Goal: Task Accomplishment & Management: Manage account settings

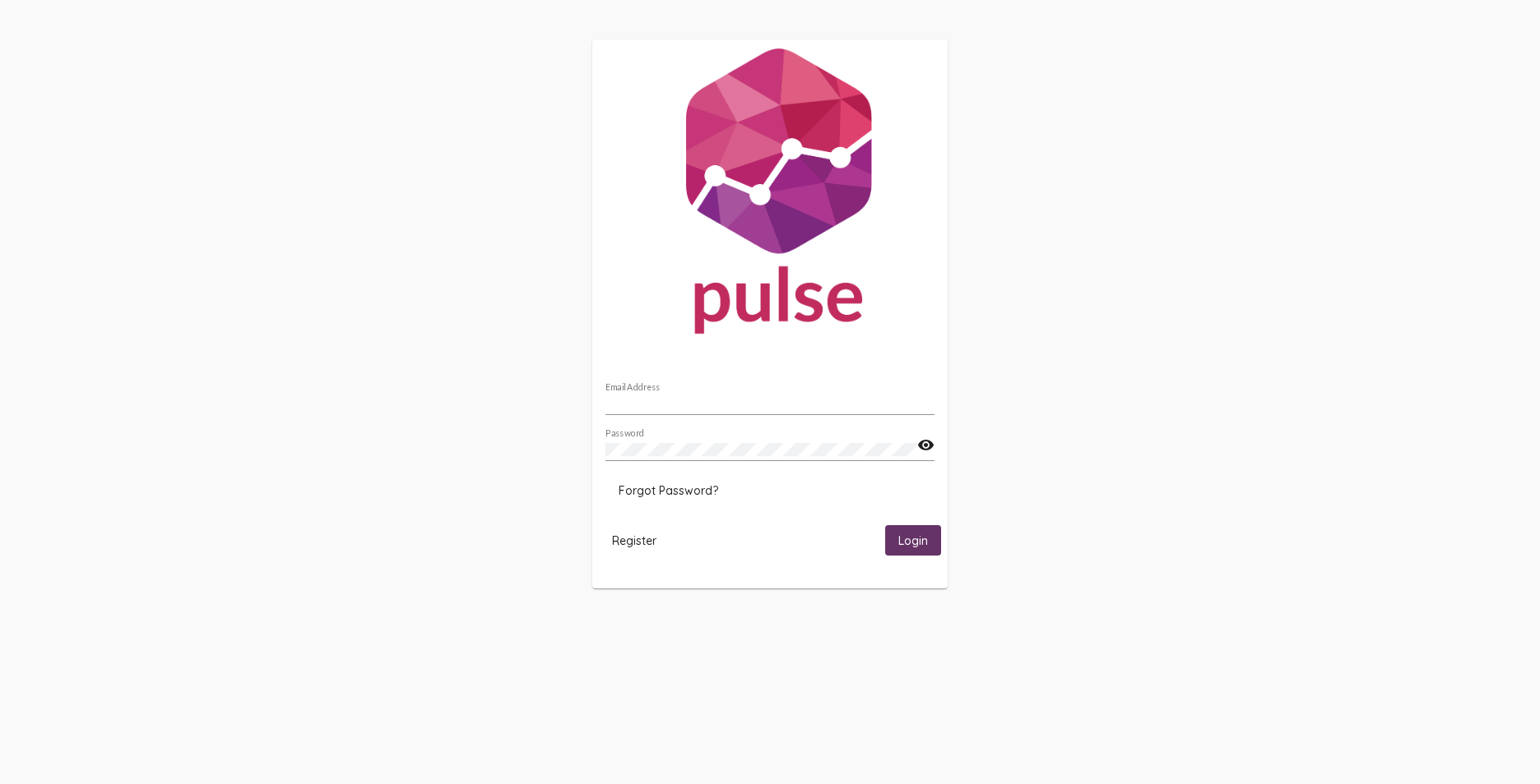
type input "tlewis@iskzoo.org"
click at [914, 542] on span "Login" at bounding box center [913, 540] width 30 height 14
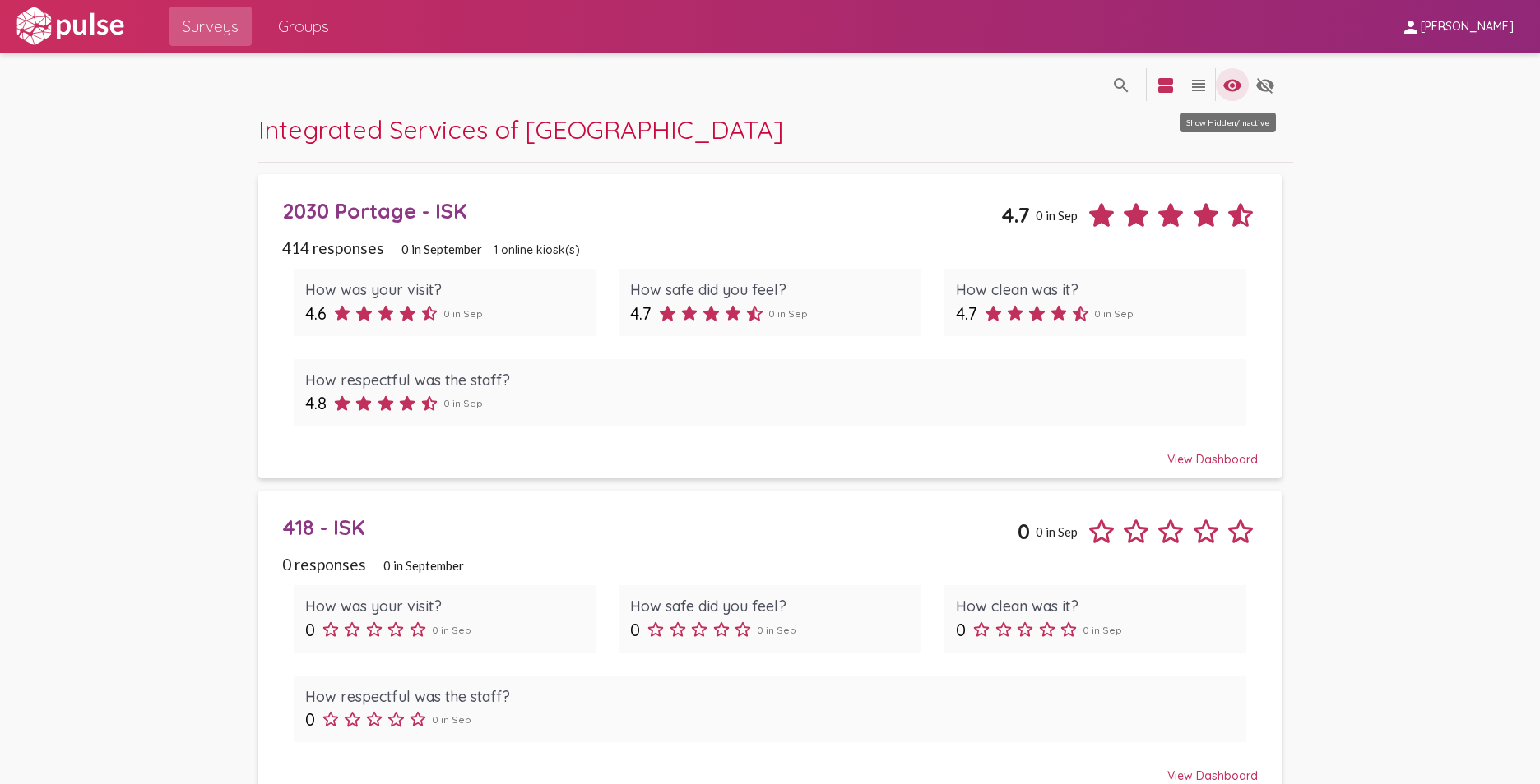
click at [1224, 85] on mat-icon "visibility" at bounding box center [1232, 85] width 19 height 19
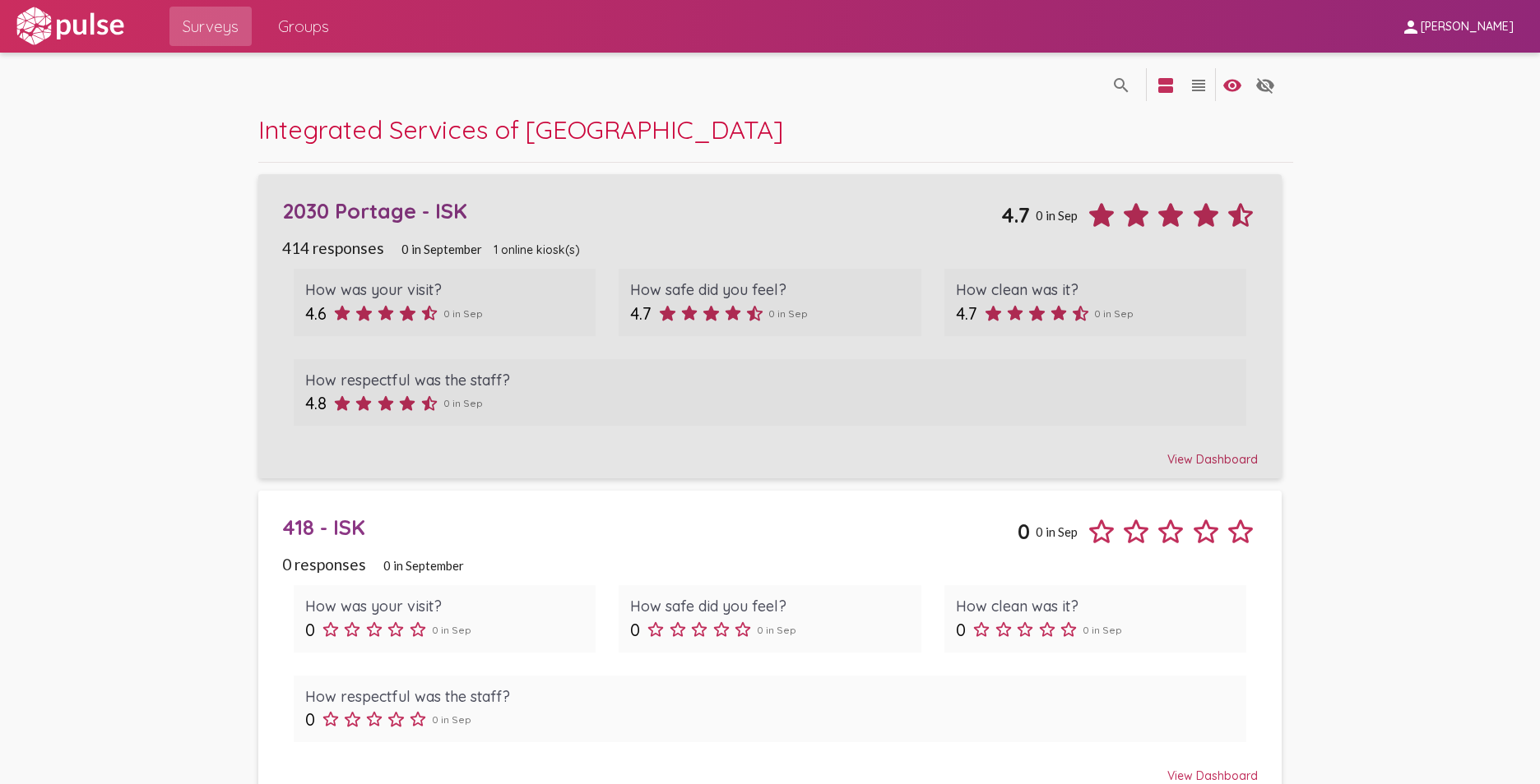
click at [427, 209] on div "2030 Portage - ISK" at bounding box center [641, 211] width 720 height 25
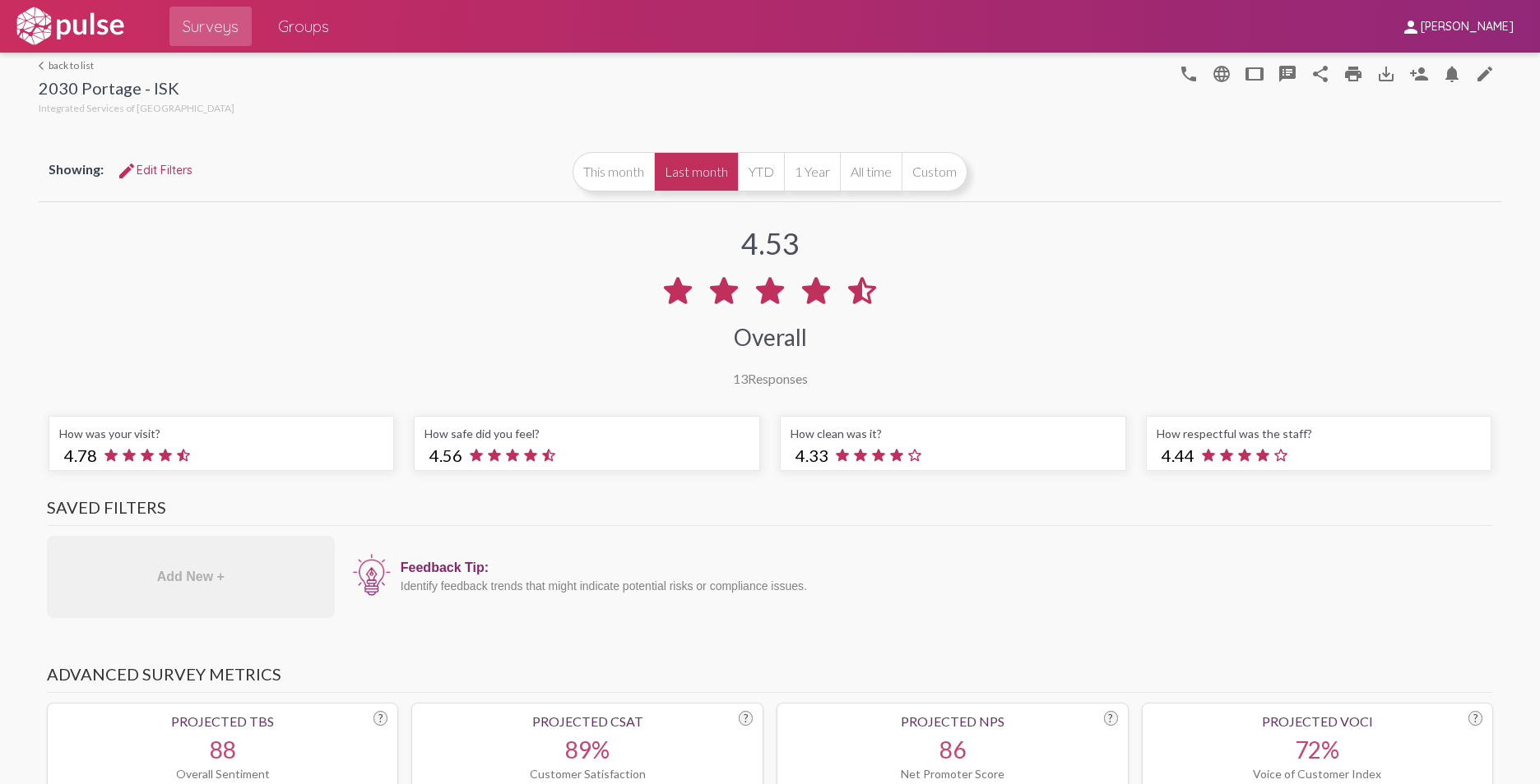
click at [755, 168] on button "YTD" at bounding box center [761, 172] width 46 height 40
click at [1343, 71] on mat-icon "print" at bounding box center [1352, 74] width 19 height 19
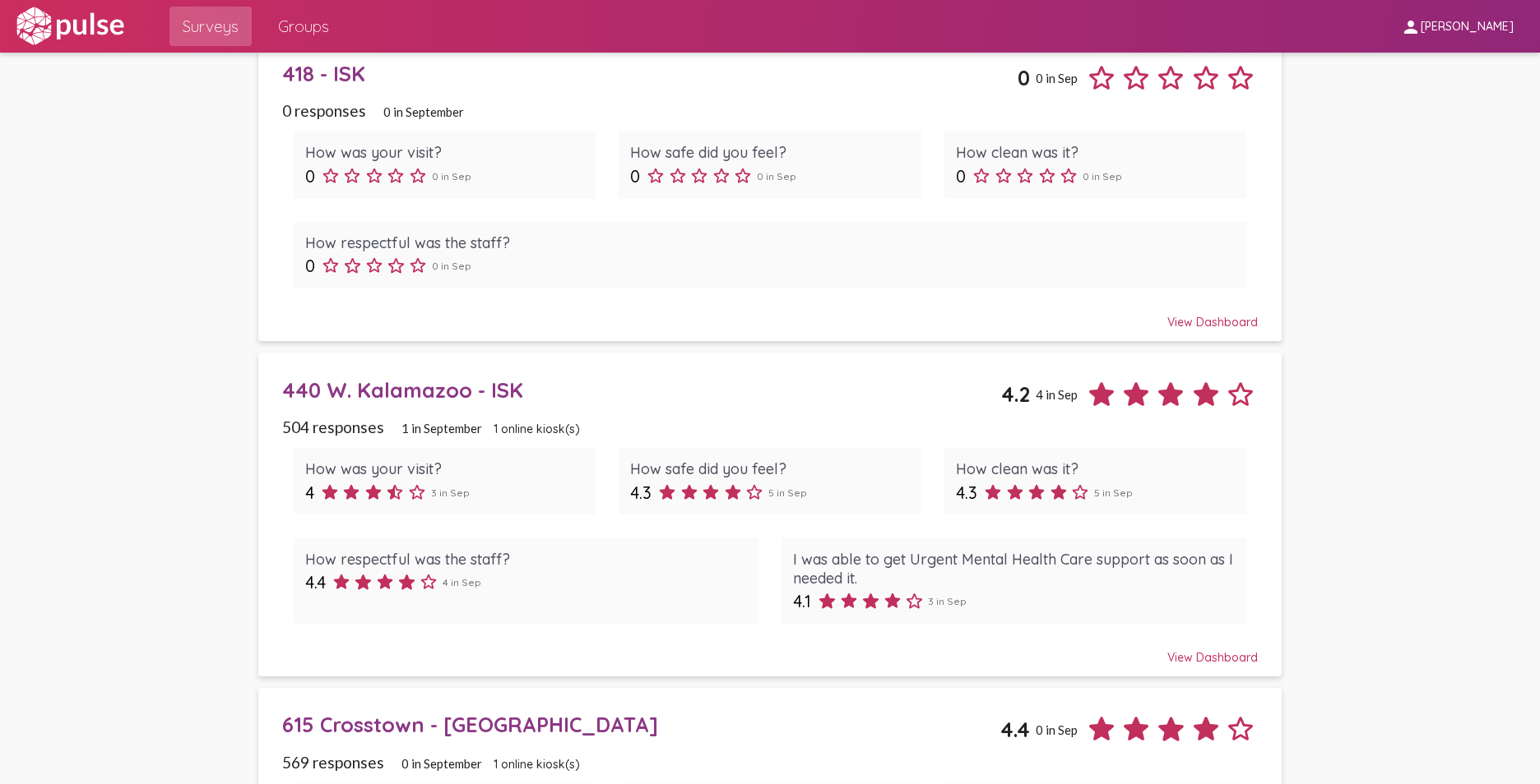
scroll to position [493, 0]
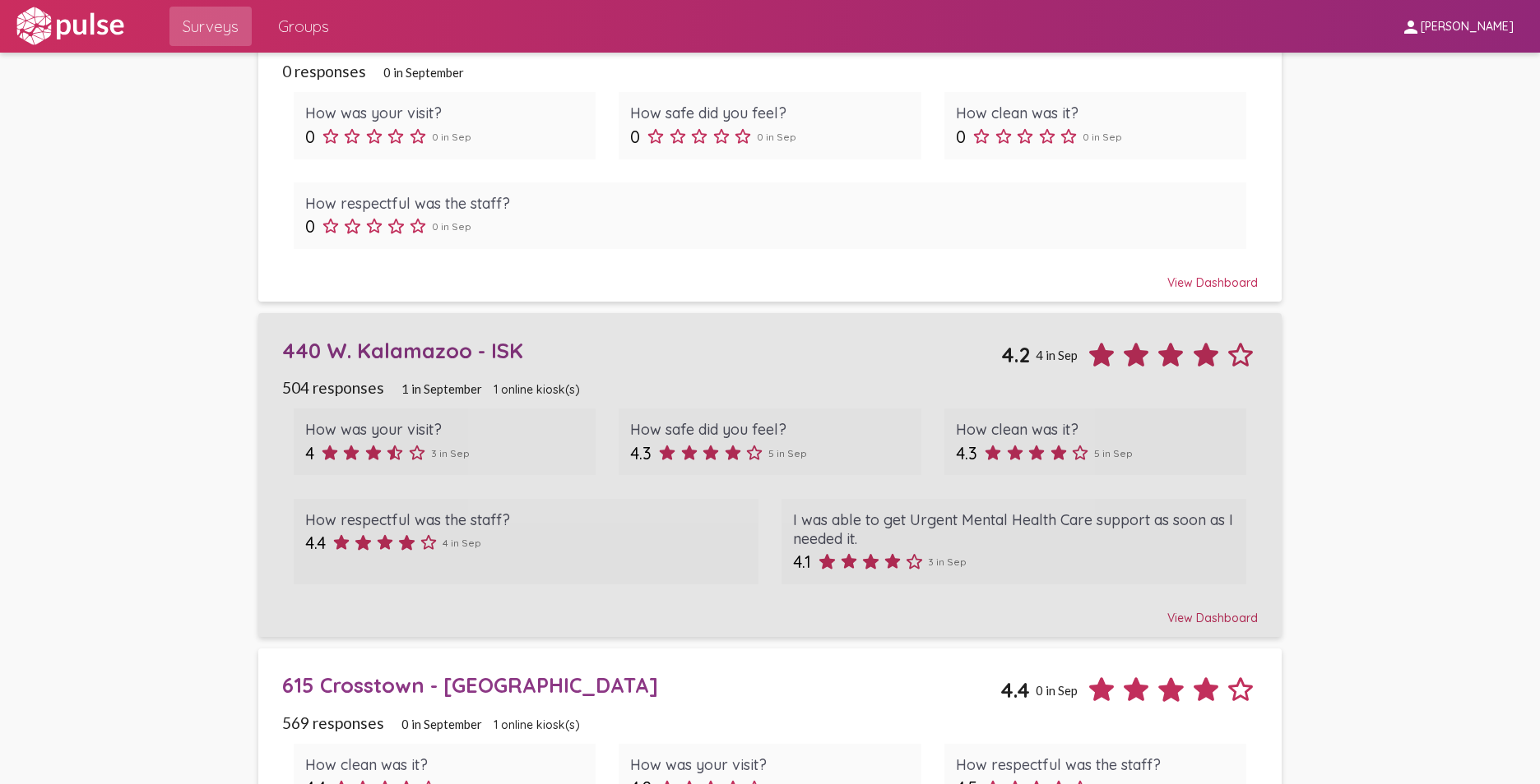
click at [461, 354] on div "440 W. Kalamazoo - ISK" at bounding box center [641, 351] width 720 height 25
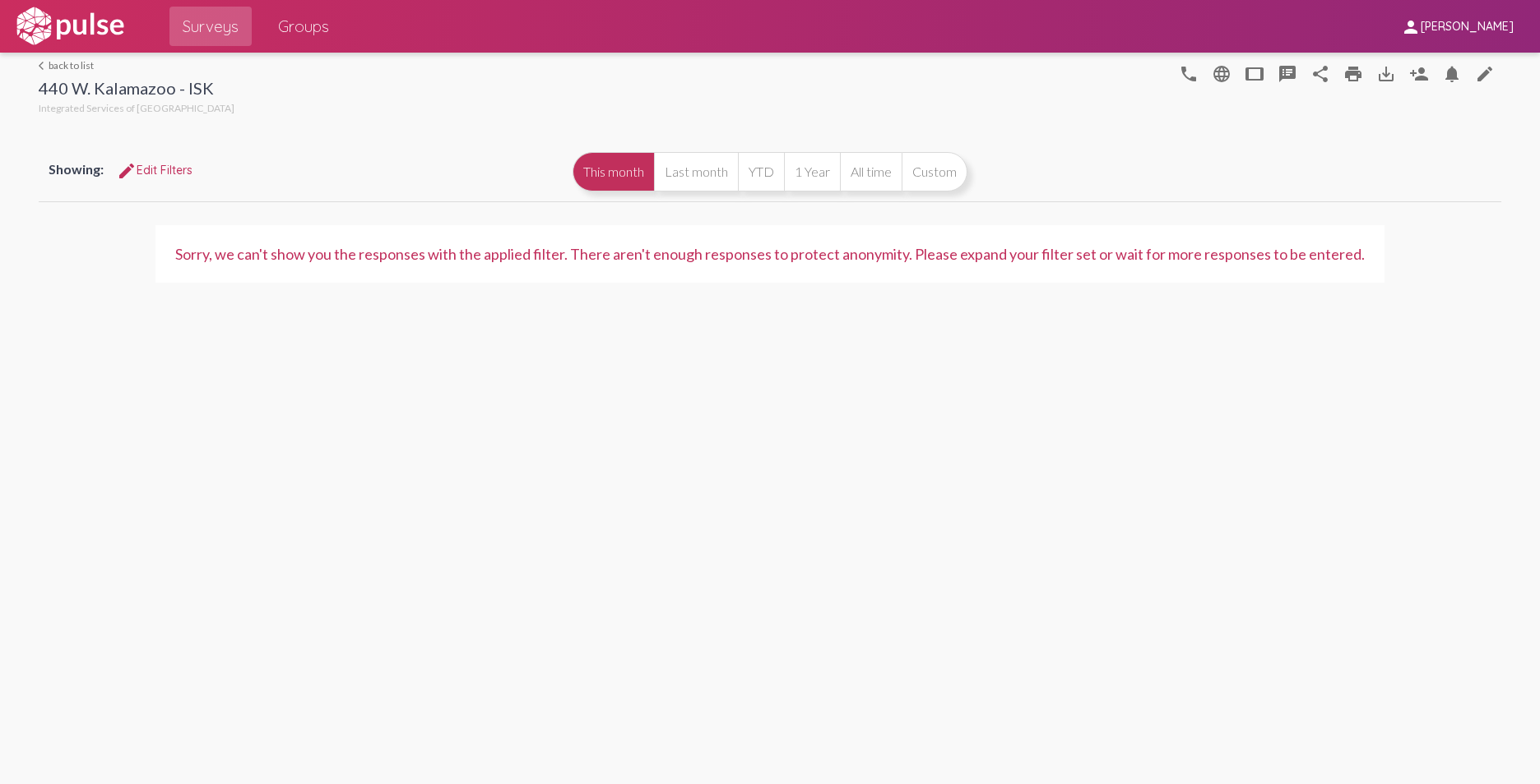
click at [761, 177] on button "YTD" at bounding box center [761, 172] width 46 height 40
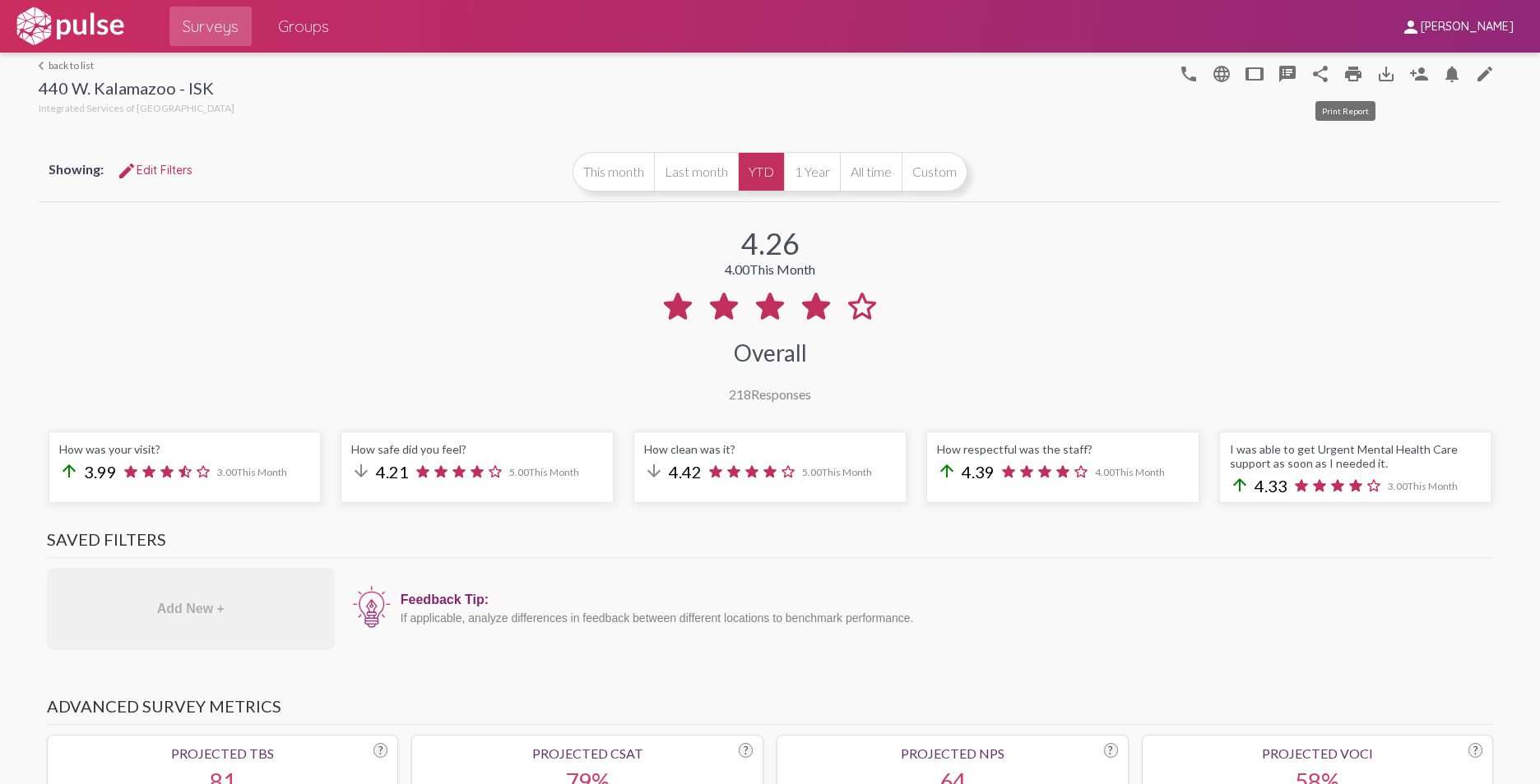
click at [1343, 71] on mat-icon "print" at bounding box center [1352, 74] width 19 height 19
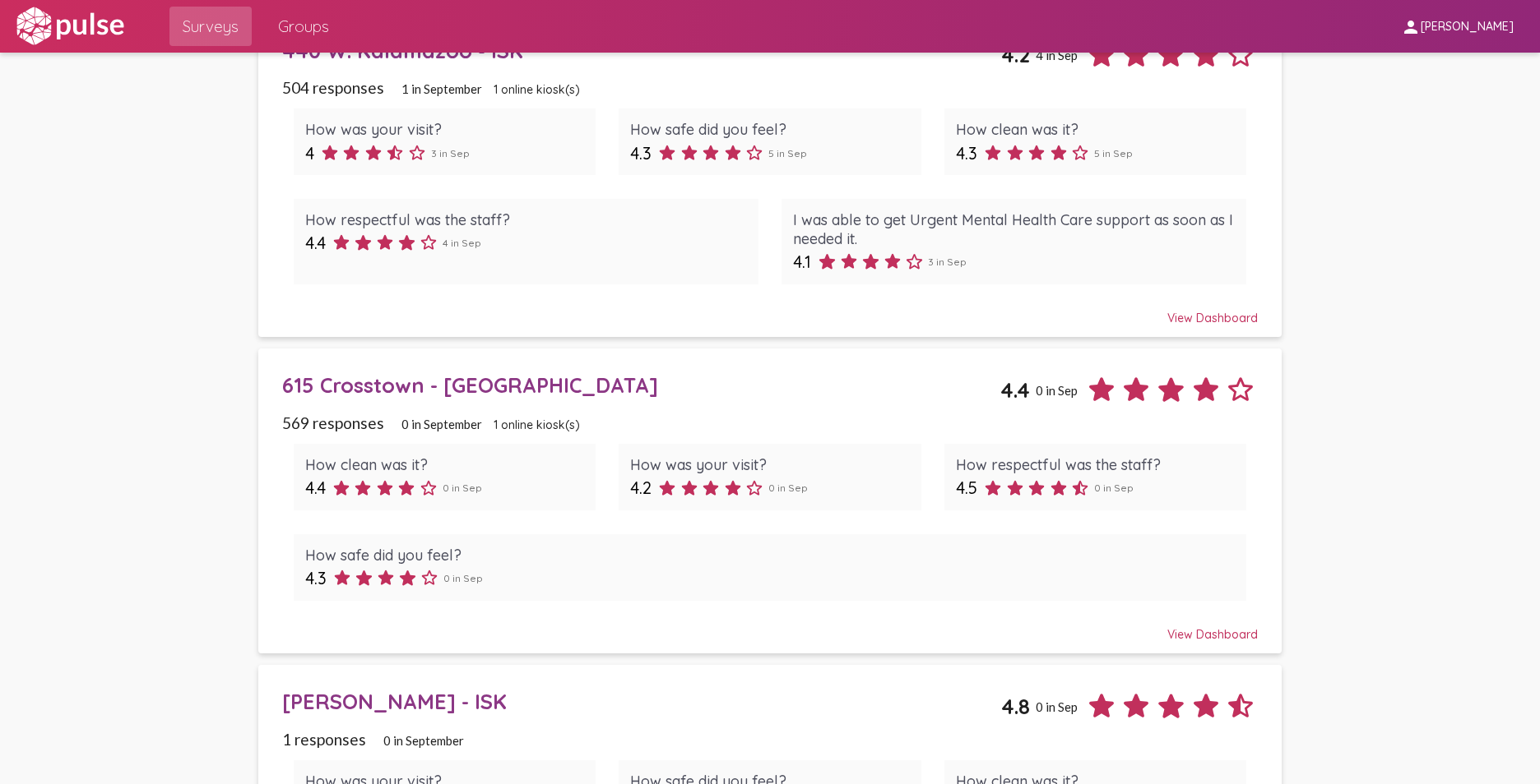
scroll to position [822, 0]
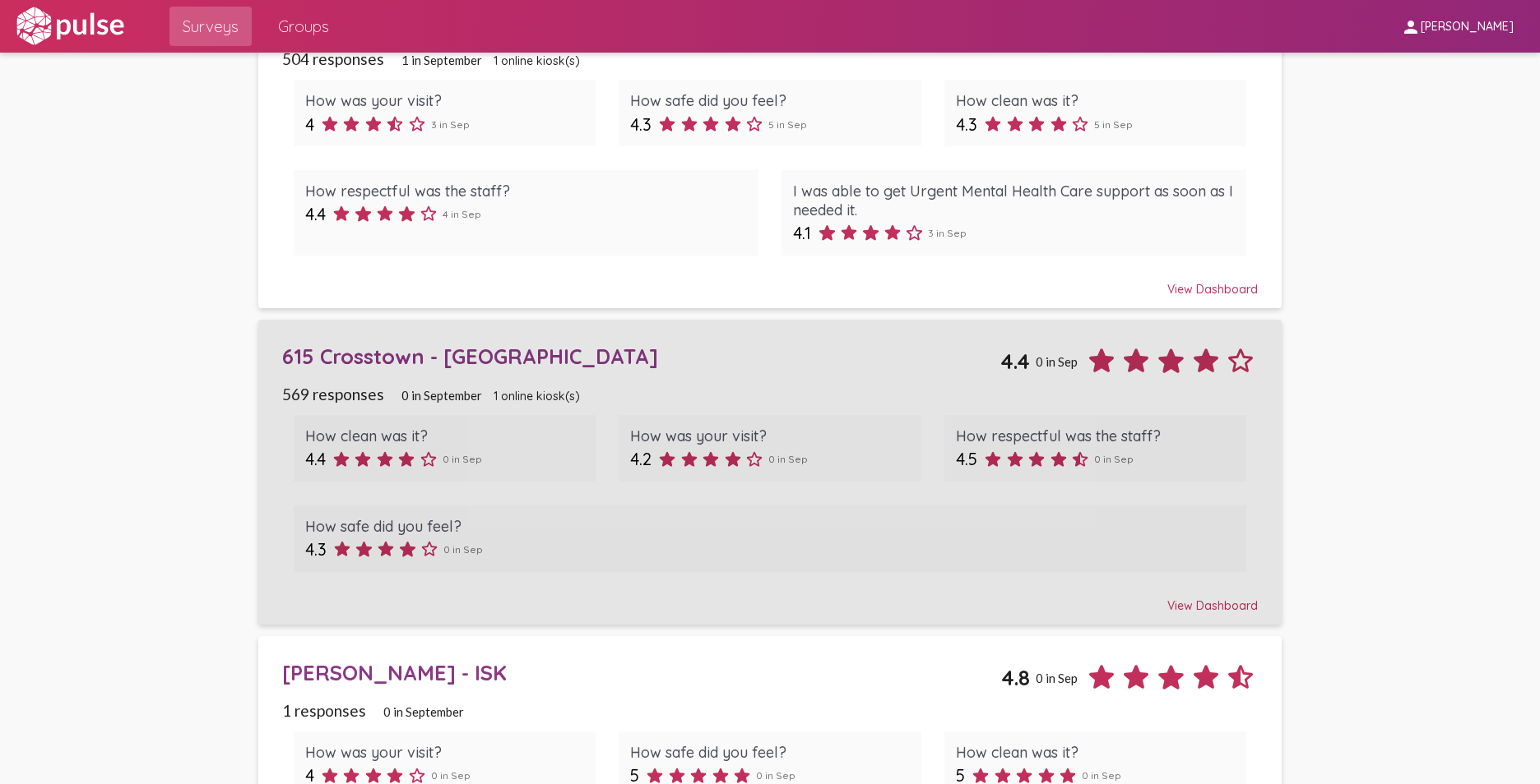
click at [387, 365] on div "615 Crosstown - [GEOGRAPHIC_DATA]" at bounding box center [641, 356] width 719 height 25
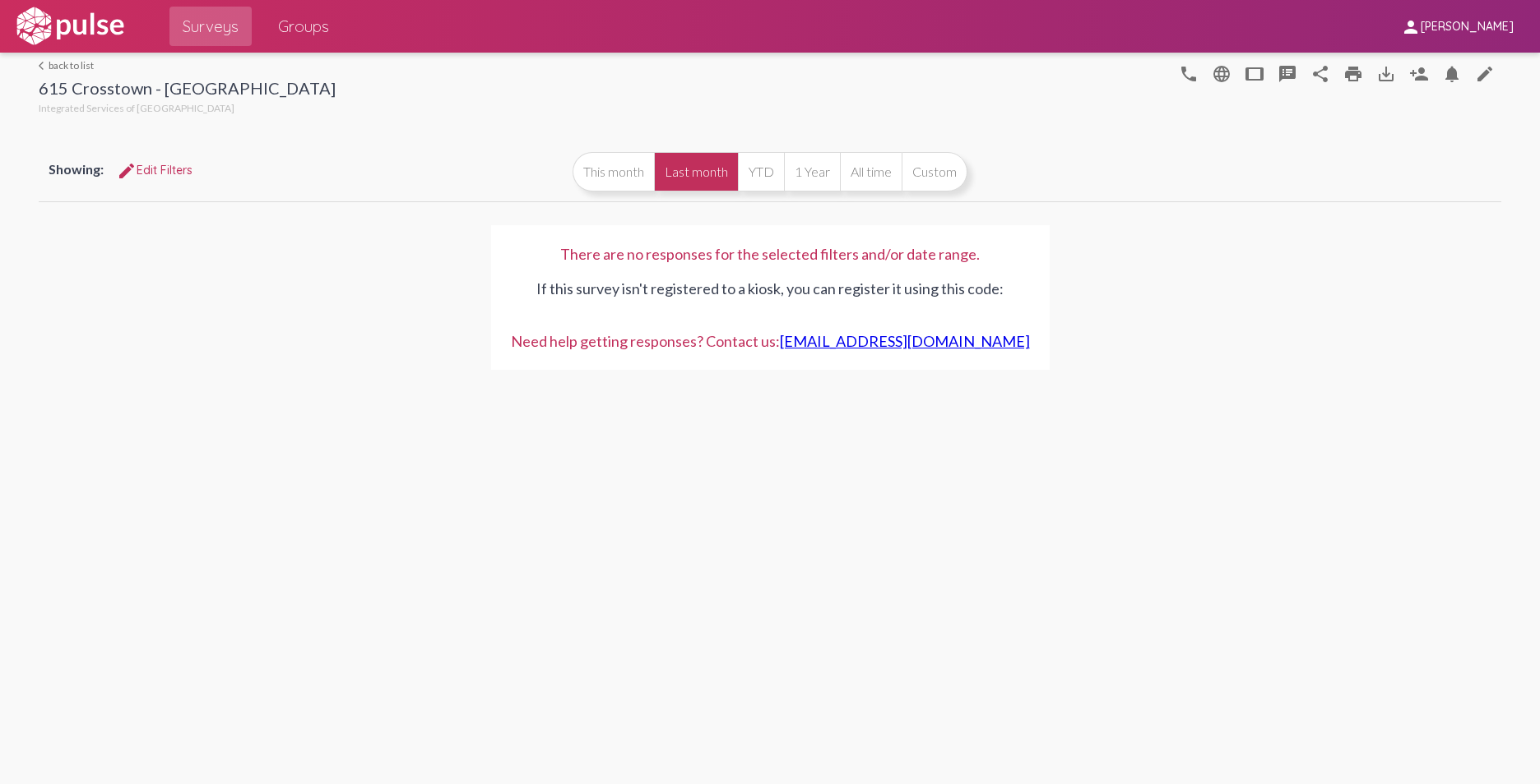
click at [761, 173] on button "YTD" at bounding box center [761, 172] width 46 height 40
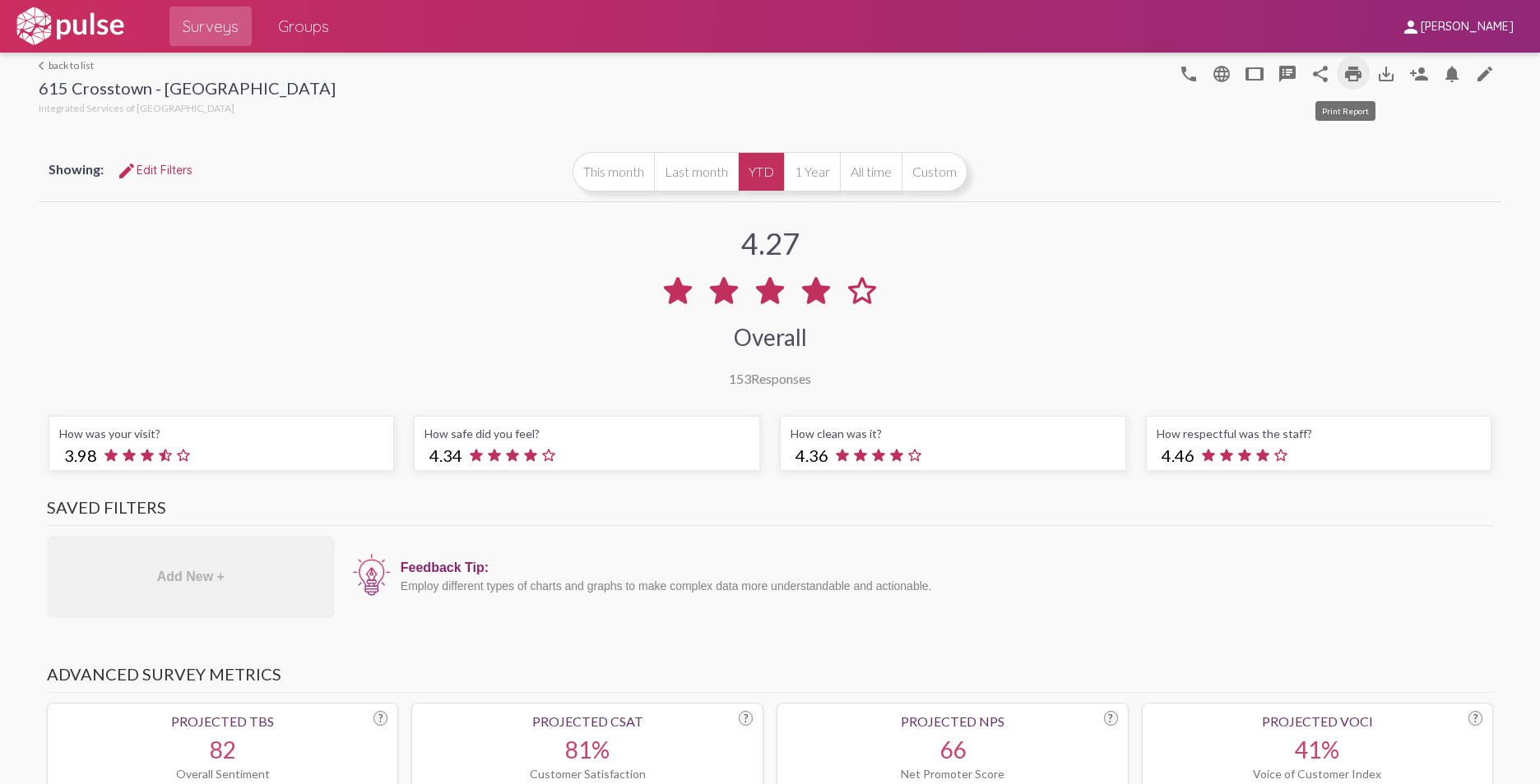
click at [1343, 74] on mat-icon "print" at bounding box center [1352, 74] width 19 height 19
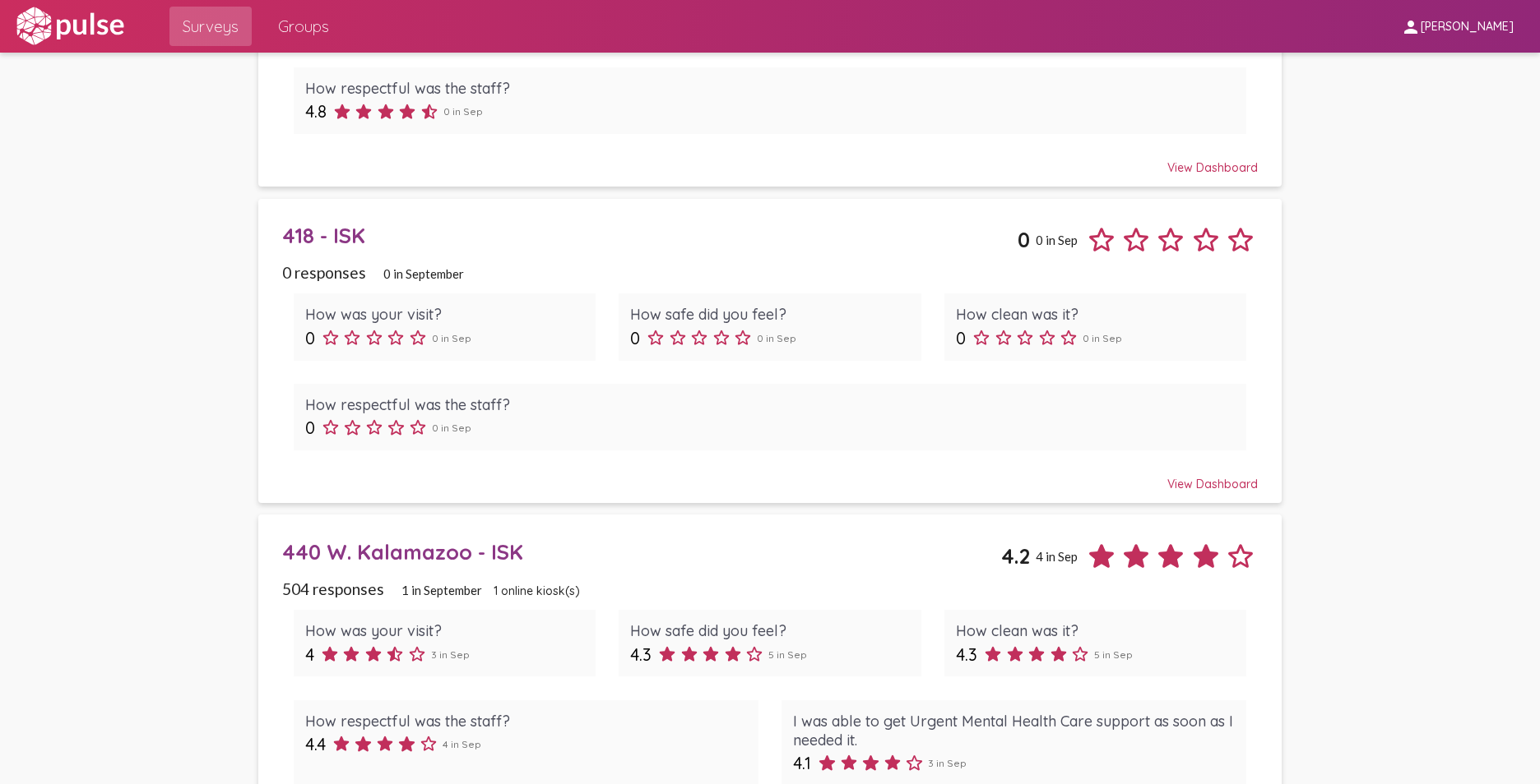
scroll to position [329, 0]
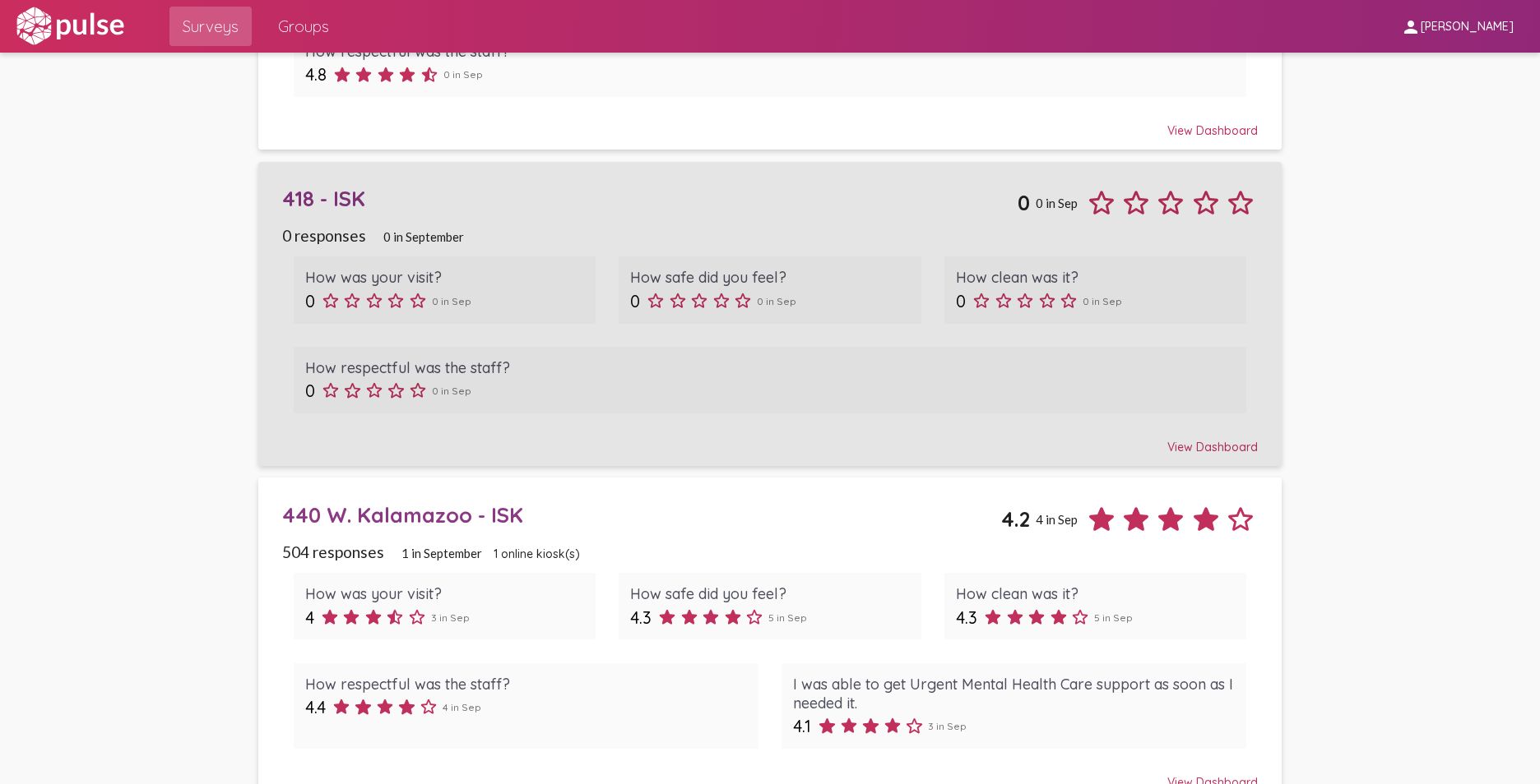
click at [511, 204] on div "418 - ISK" at bounding box center [650, 199] width 736 height 25
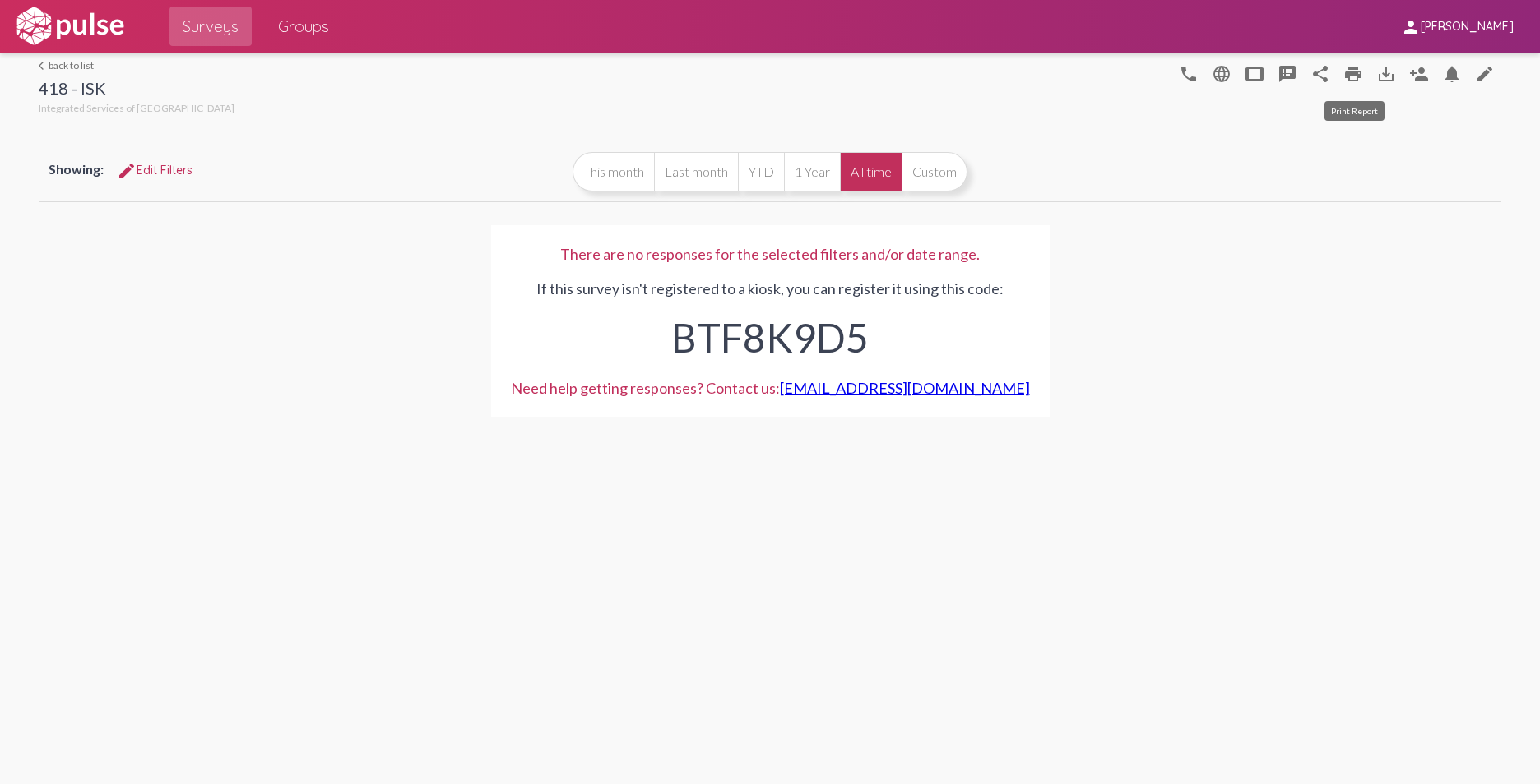
click at [1354, 69] on mat-icon "print" at bounding box center [1352, 74] width 19 height 19
click at [758, 170] on button "YTD" at bounding box center [761, 172] width 46 height 40
click at [1351, 73] on mat-icon "print" at bounding box center [1352, 74] width 19 height 19
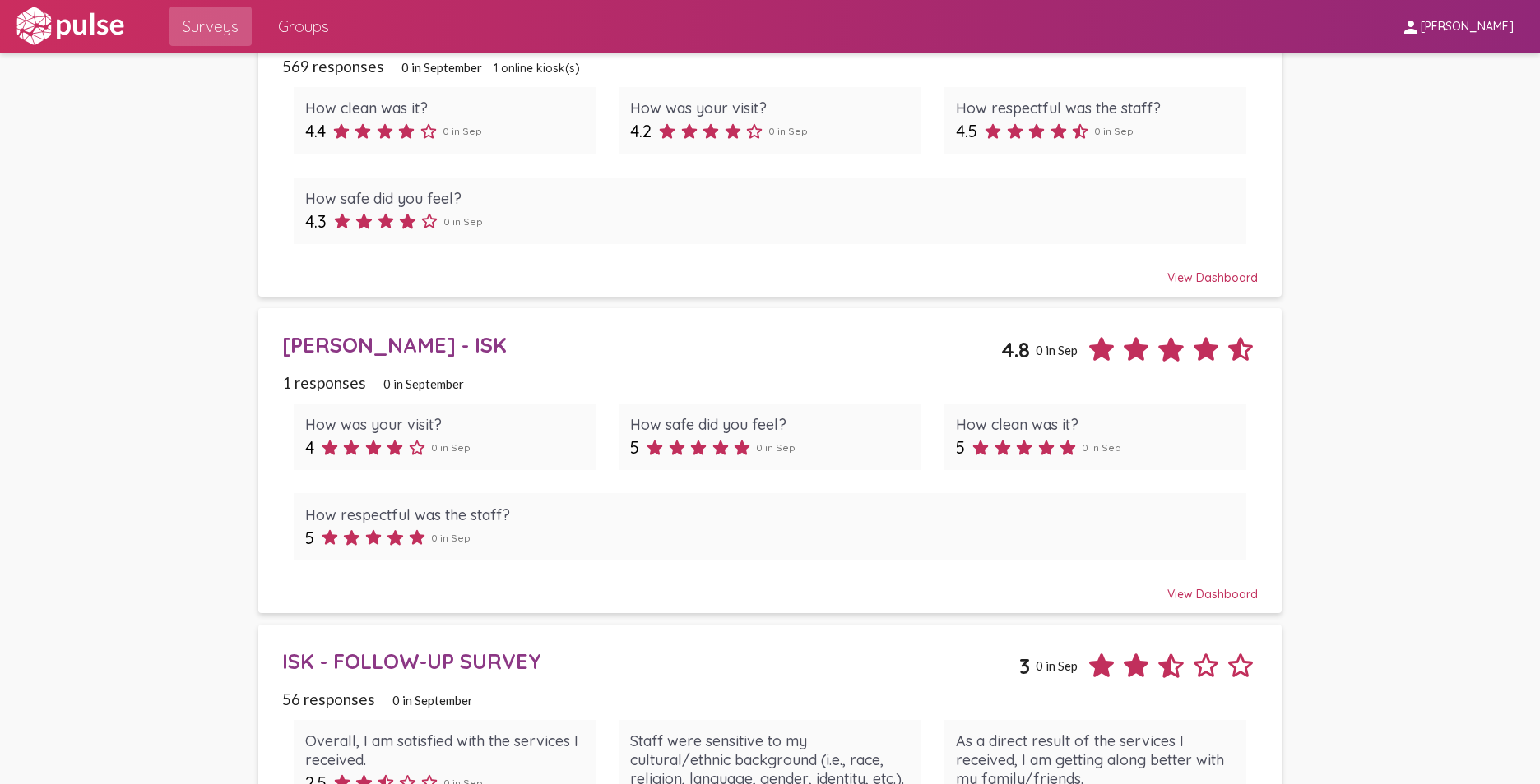
scroll to position [1151, 0]
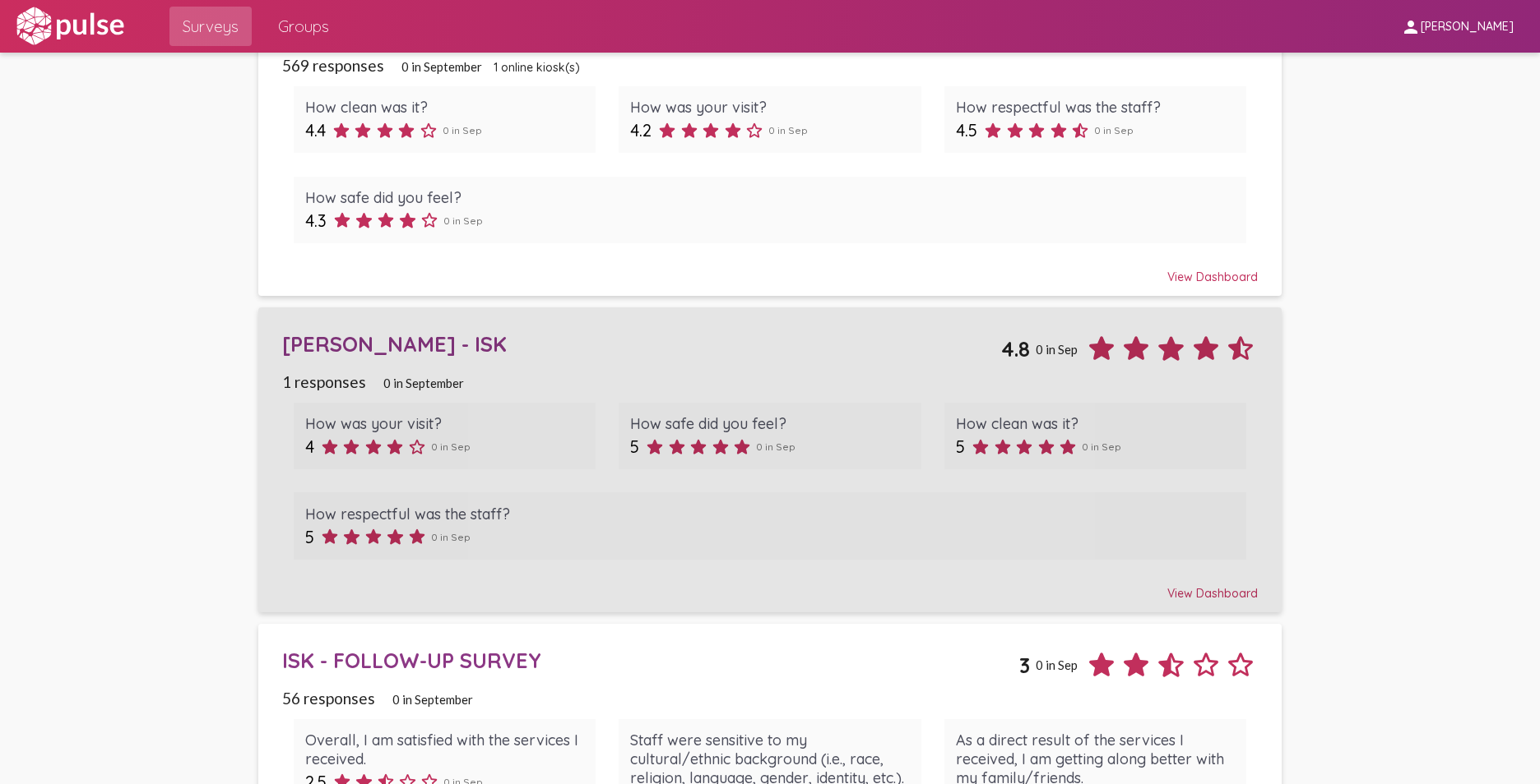
click at [668, 358] on div "Burdick - ISK 4.8 0 in Sep" at bounding box center [770, 342] width 976 height 47
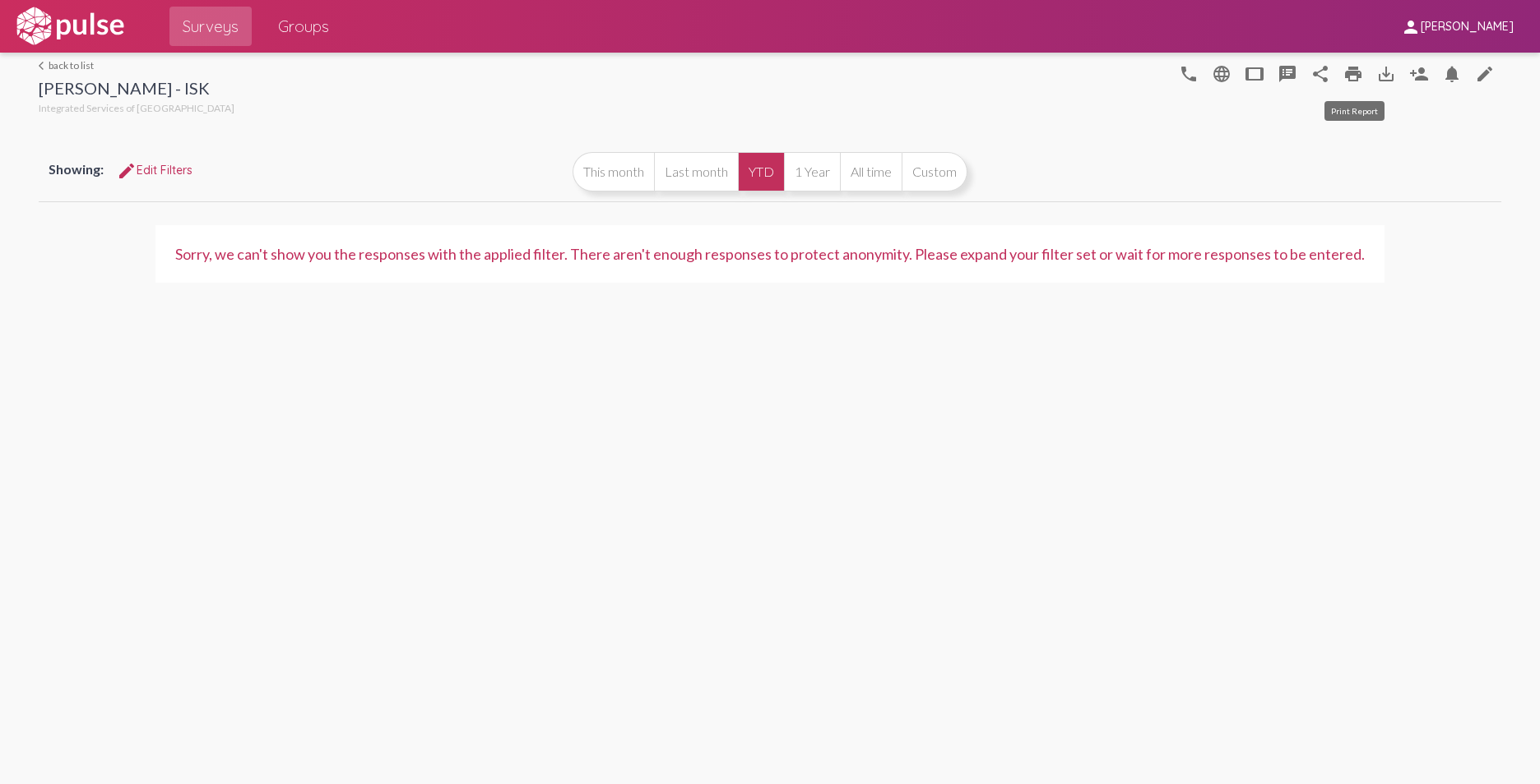
click at [1351, 74] on mat-icon "print" at bounding box center [1352, 74] width 19 height 19
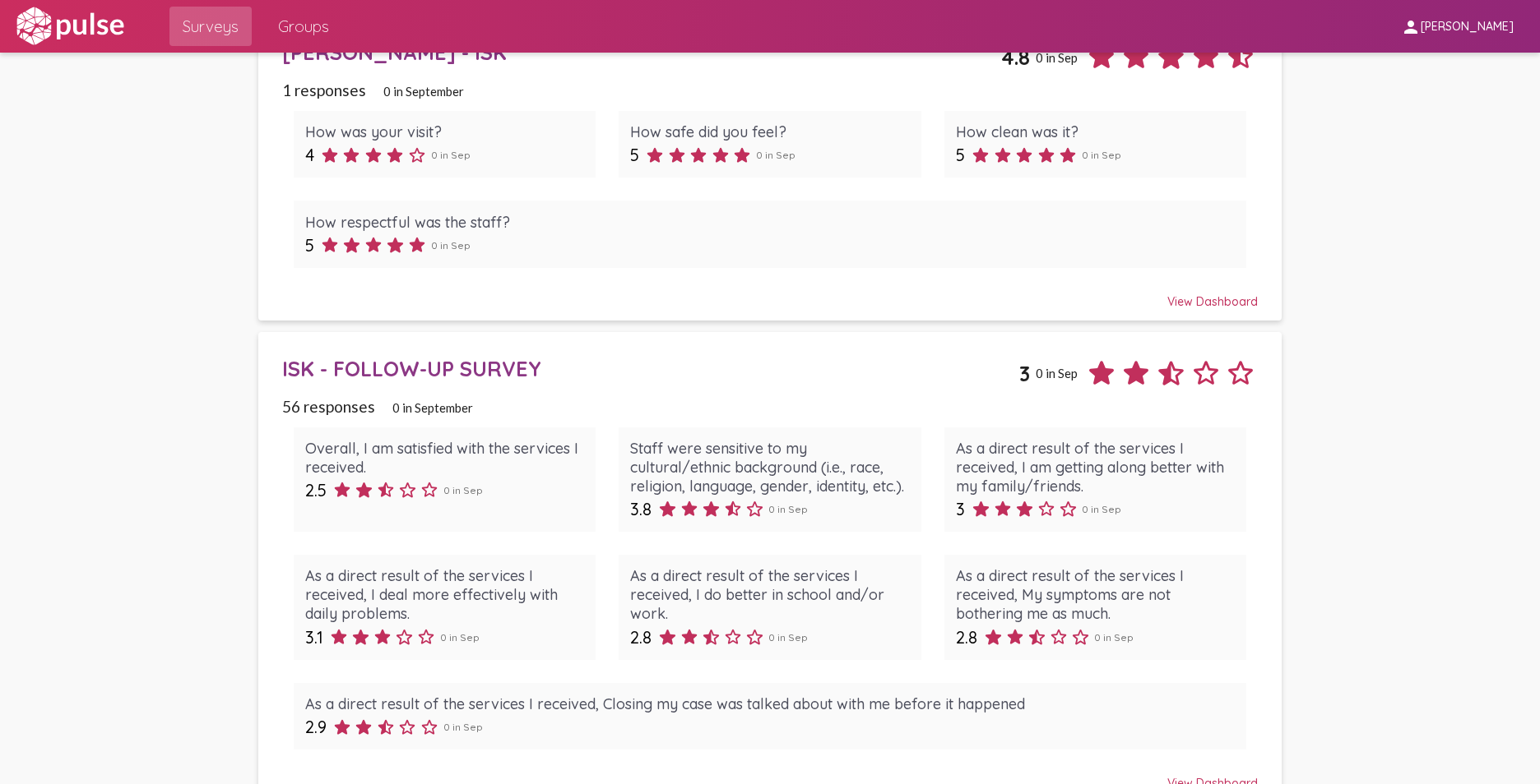
scroll to position [1480, 0]
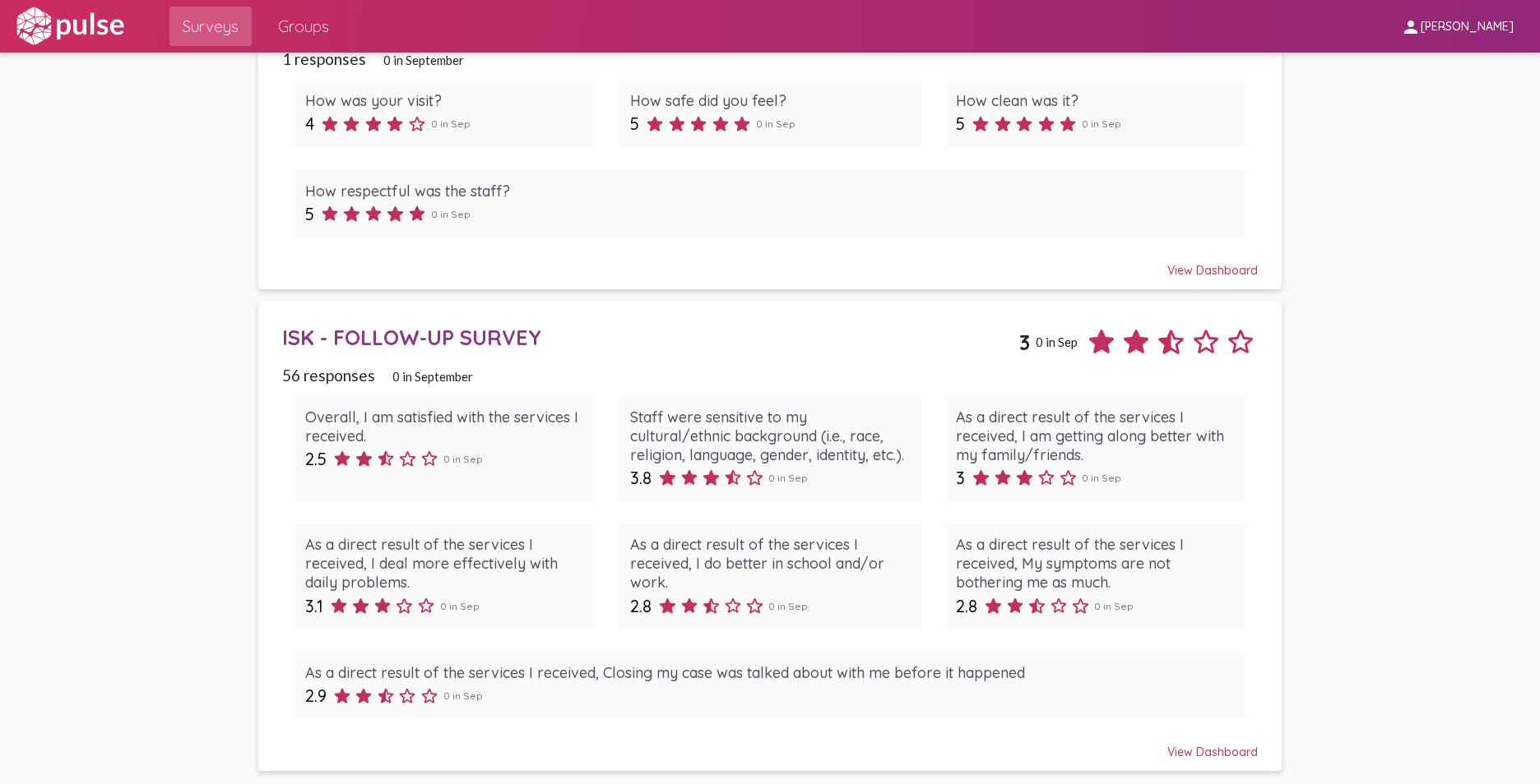
click at [510, 340] on div "ISK - FOLLOW-UP SURVEY" at bounding box center [651, 337] width 738 height 25
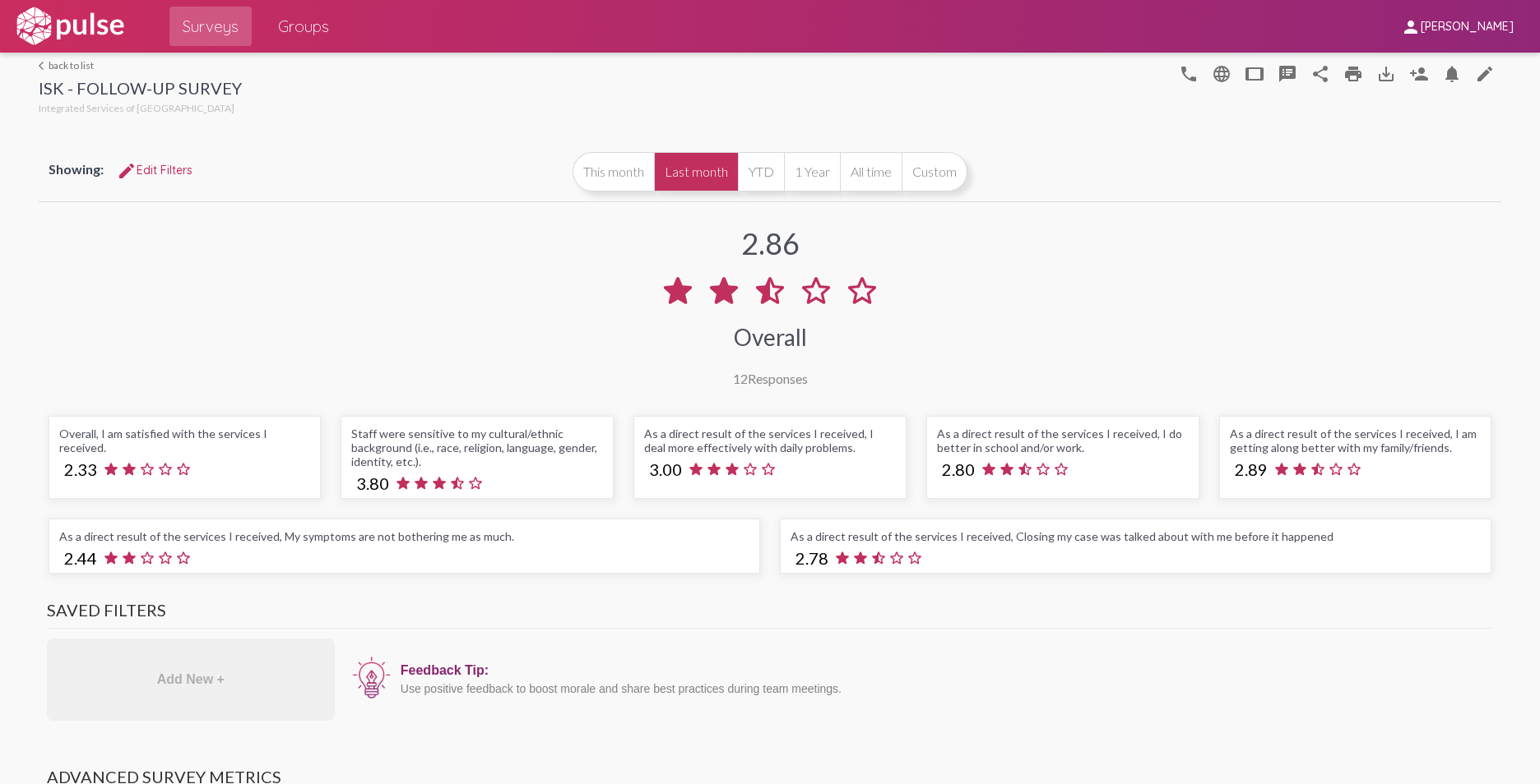
click at [866, 170] on button "All time" at bounding box center [871, 172] width 62 height 40
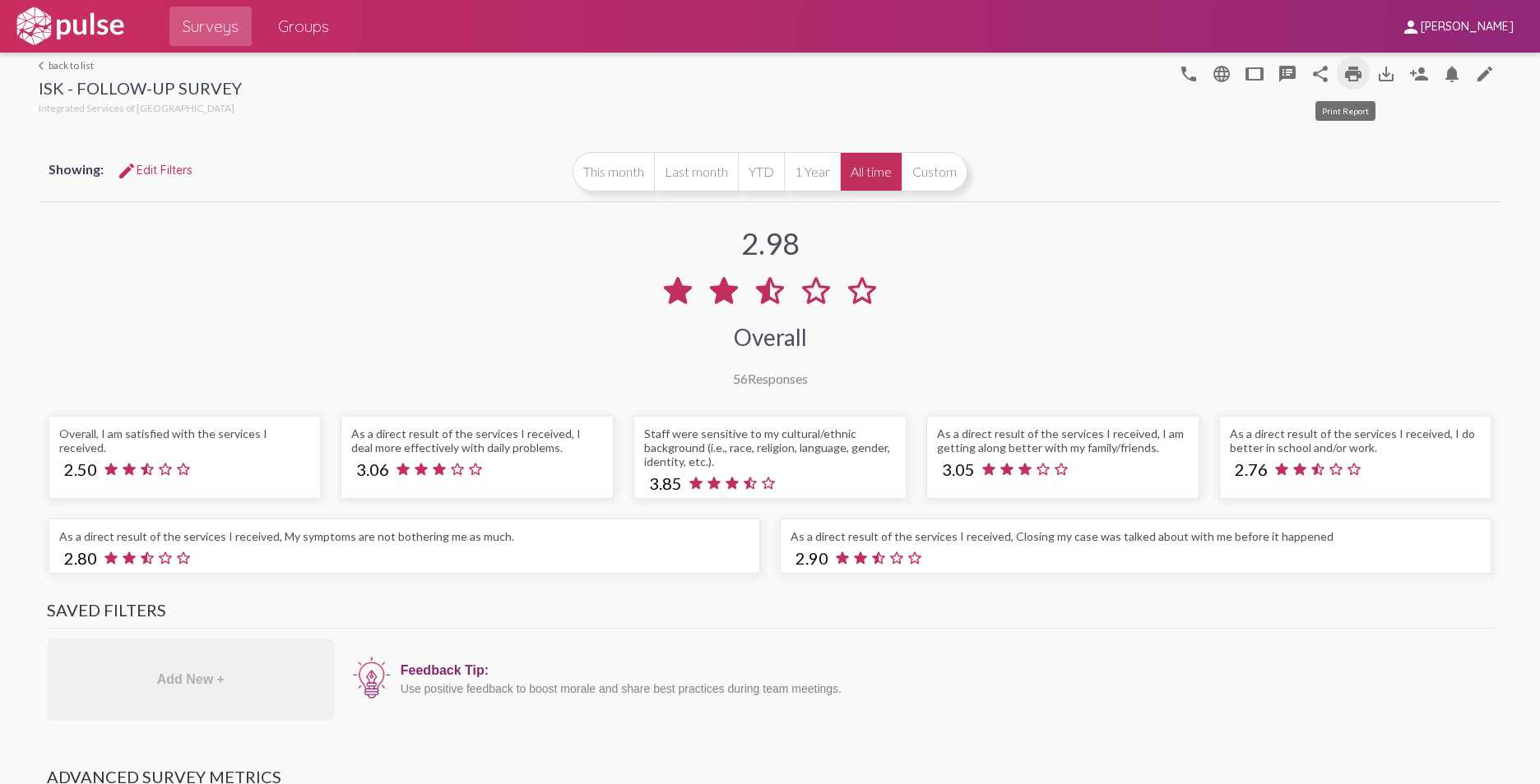
click at [1343, 72] on mat-icon "print" at bounding box center [1352, 74] width 19 height 19
click at [806, 169] on button "1 Year" at bounding box center [811, 172] width 56 height 40
click at [1344, 72] on mat-icon "print" at bounding box center [1352, 74] width 19 height 19
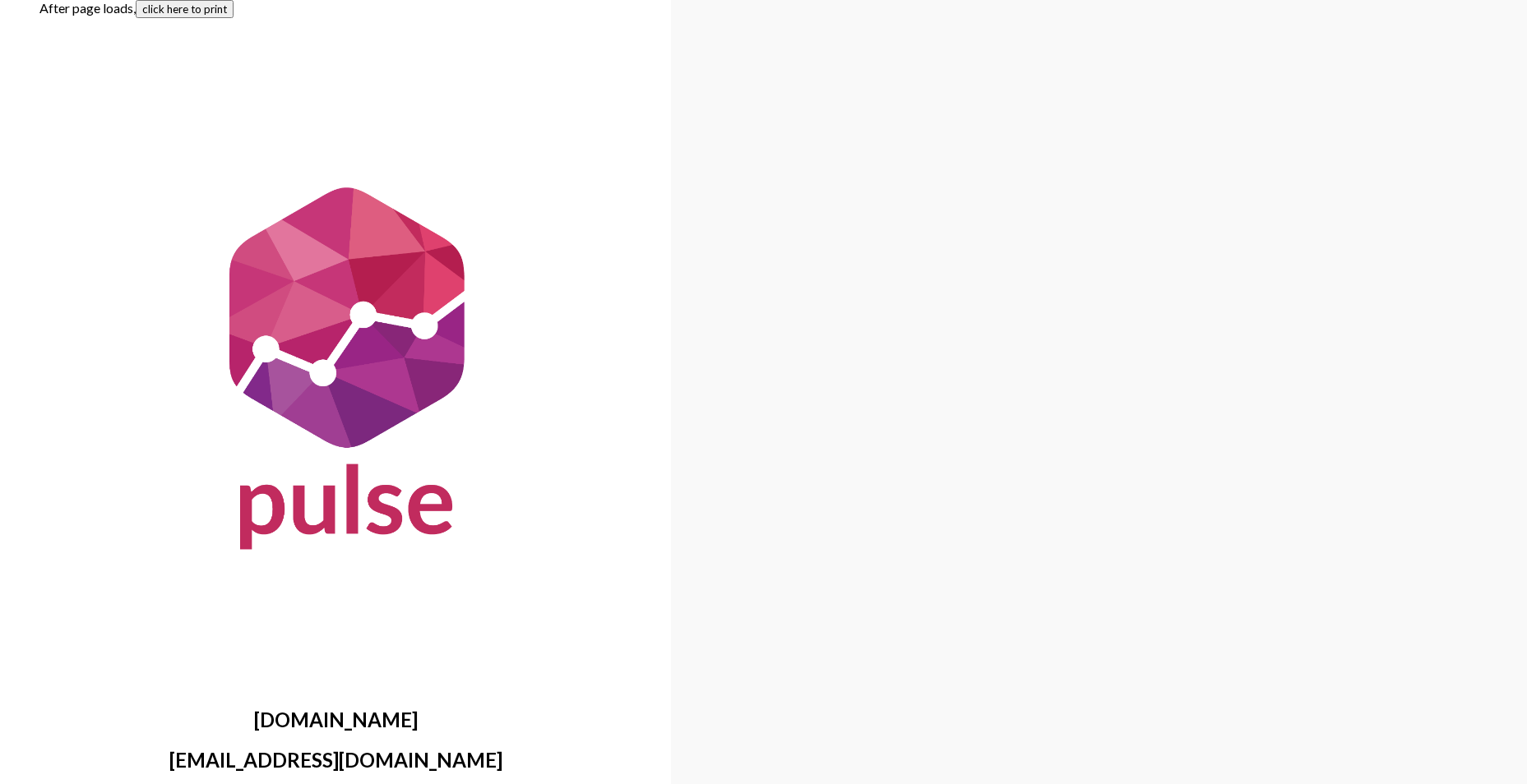
click at [209, 8] on button "click here to print" at bounding box center [184, 8] width 98 height 18
click at [217, 8] on button "click here to print" at bounding box center [184, 8] width 98 height 18
click at [206, 10] on button "click here to print" at bounding box center [184, 8] width 98 height 18
click at [217, 13] on button "click here to print" at bounding box center [184, 8] width 98 height 18
click at [221, 11] on button "click here to print" at bounding box center [184, 8] width 98 height 18
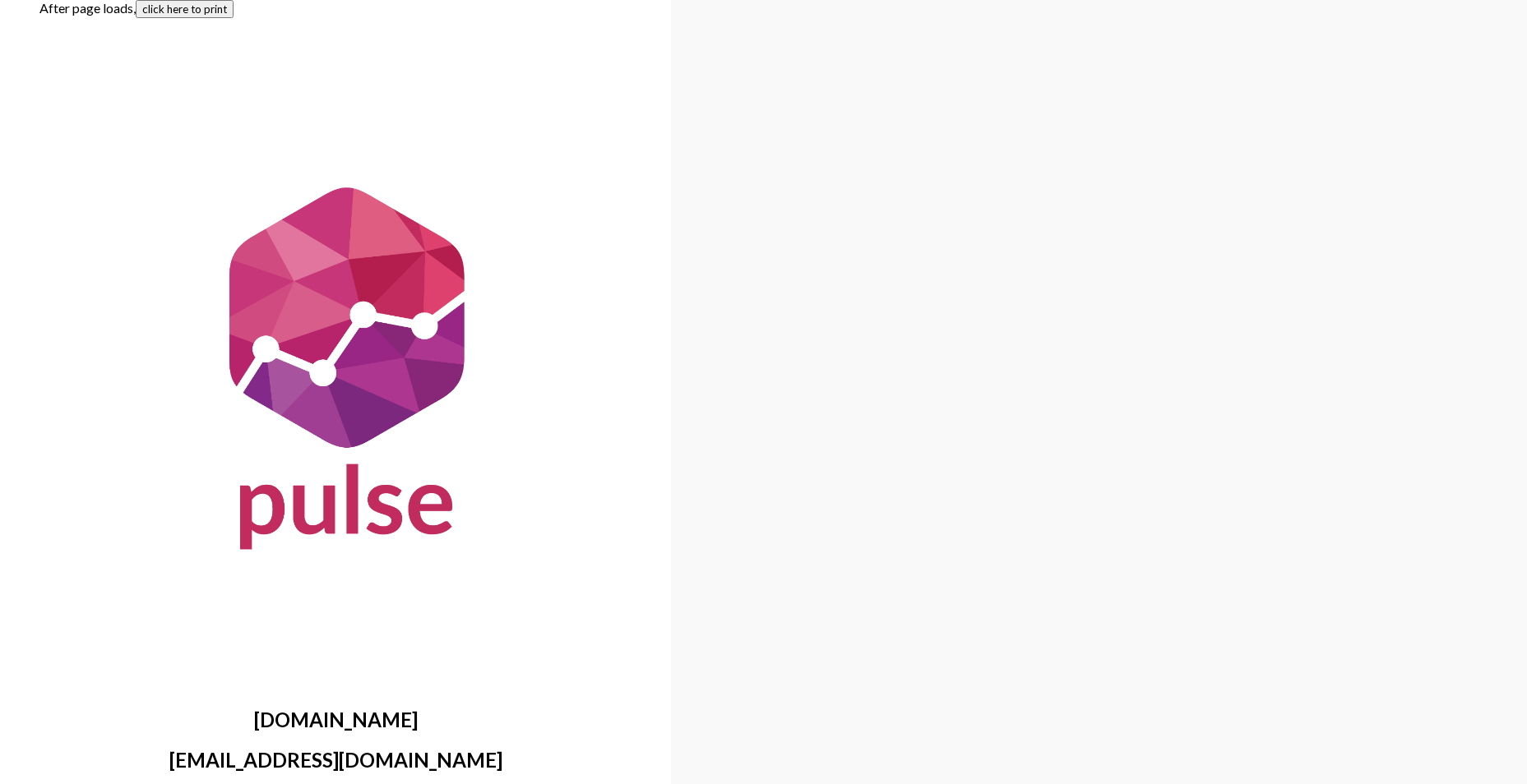
click at [219, 9] on button "click here to print" at bounding box center [184, 8] width 98 height 18
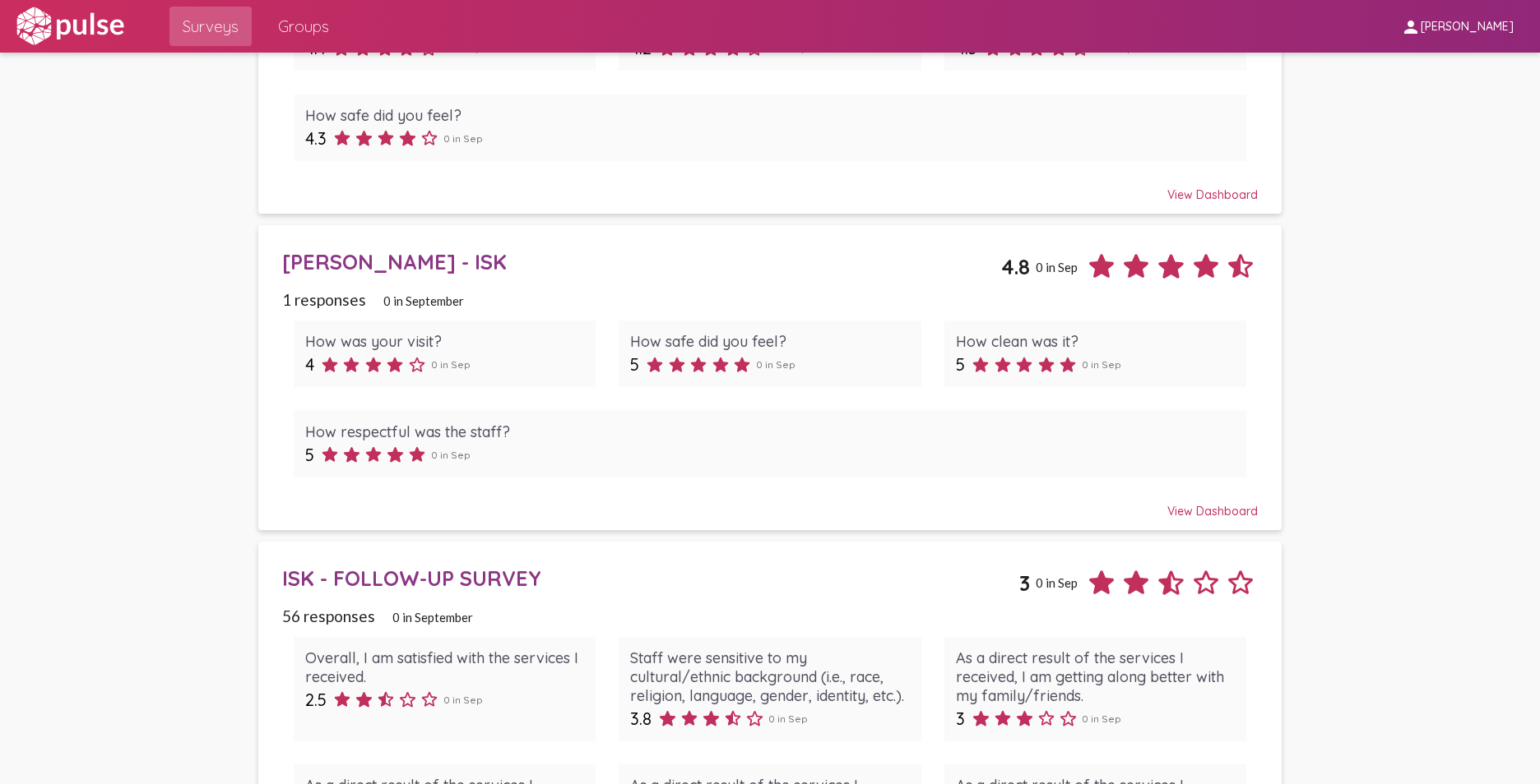
scroll to position [1493, 0]
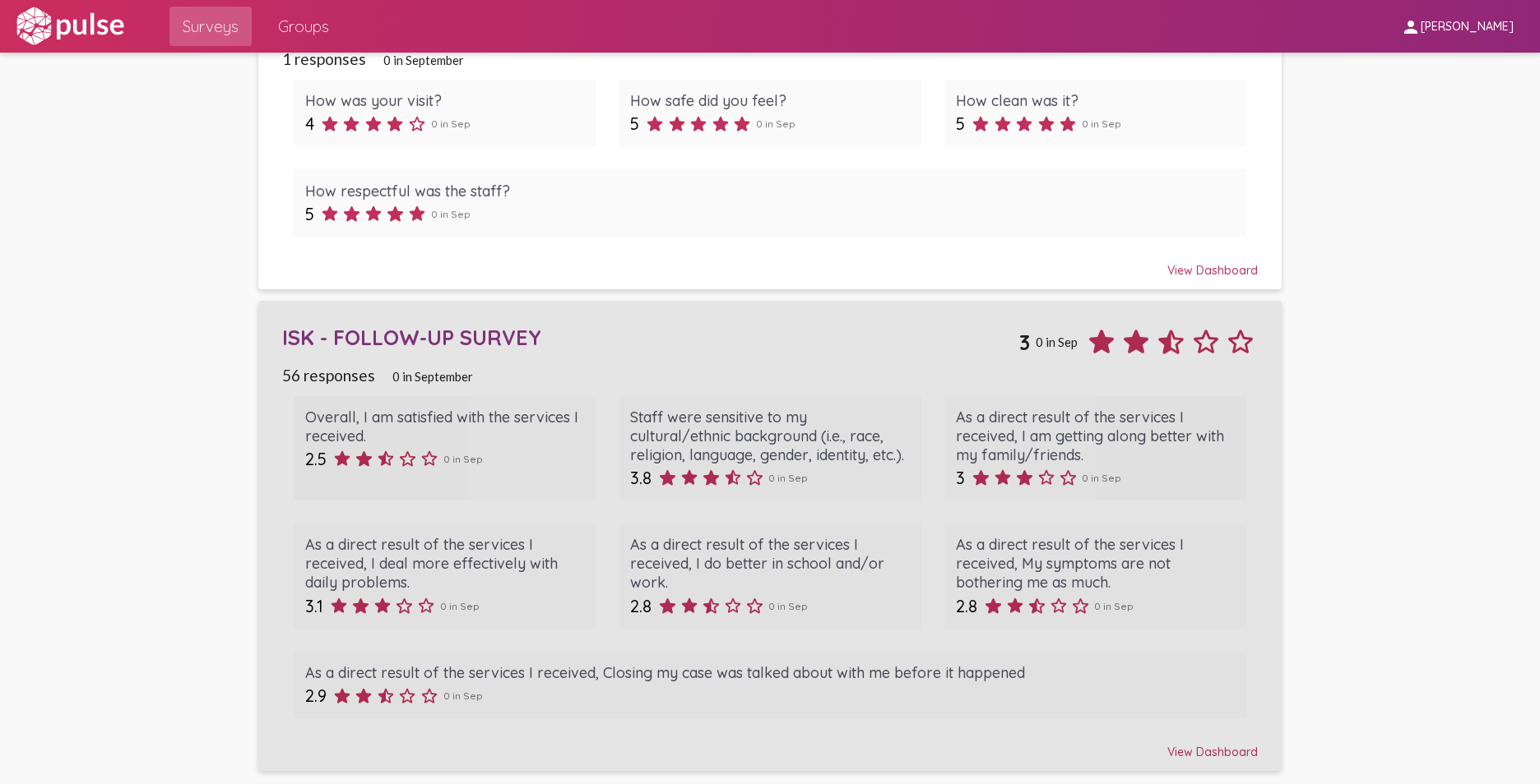
click at [1225, 748] on div "View Dashboard" at bounding box center [770, 744] width 976 height 30
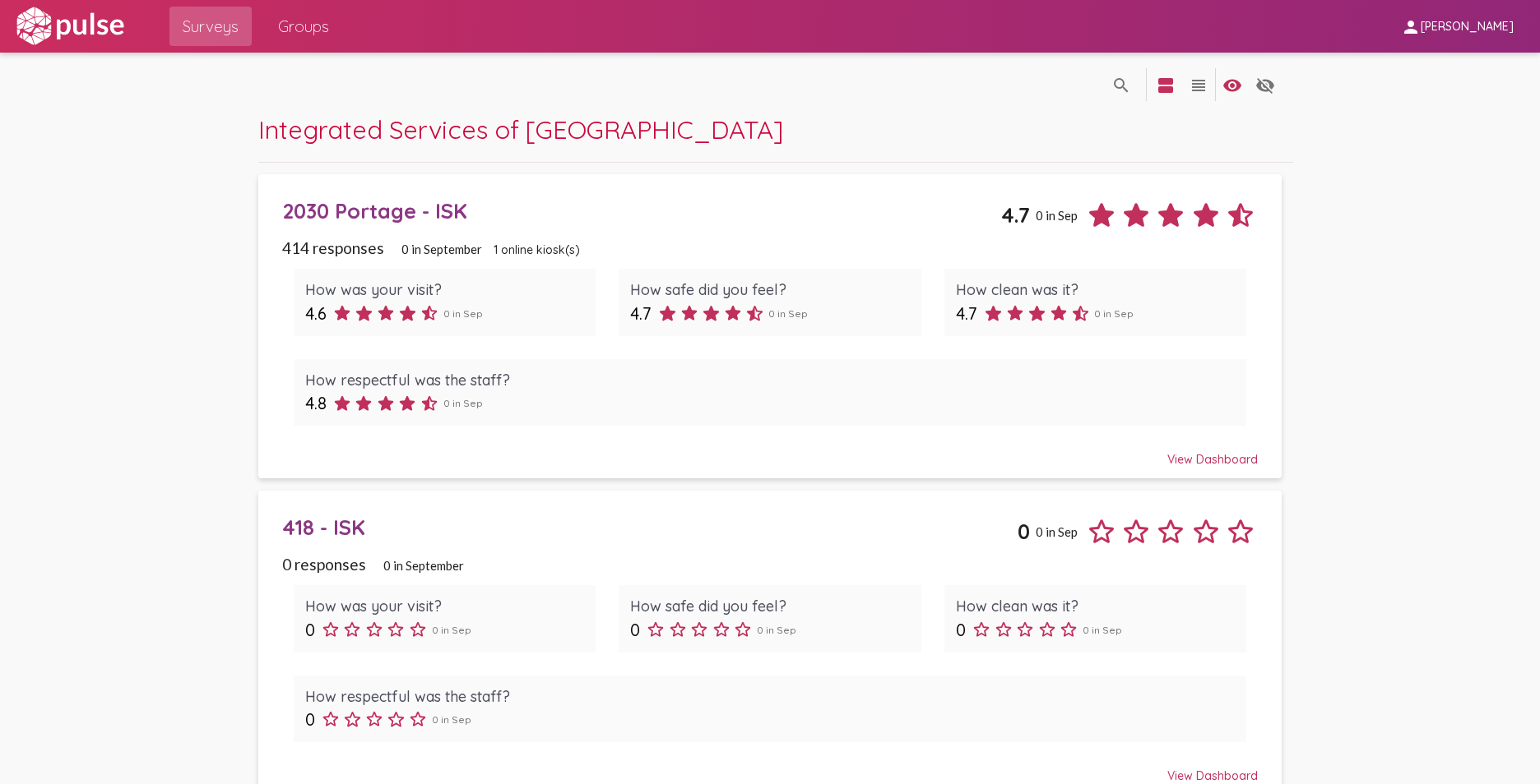
click at [1221, 459] on div "View Dashboard" at bounding box center [770, 452] width 976 height 30
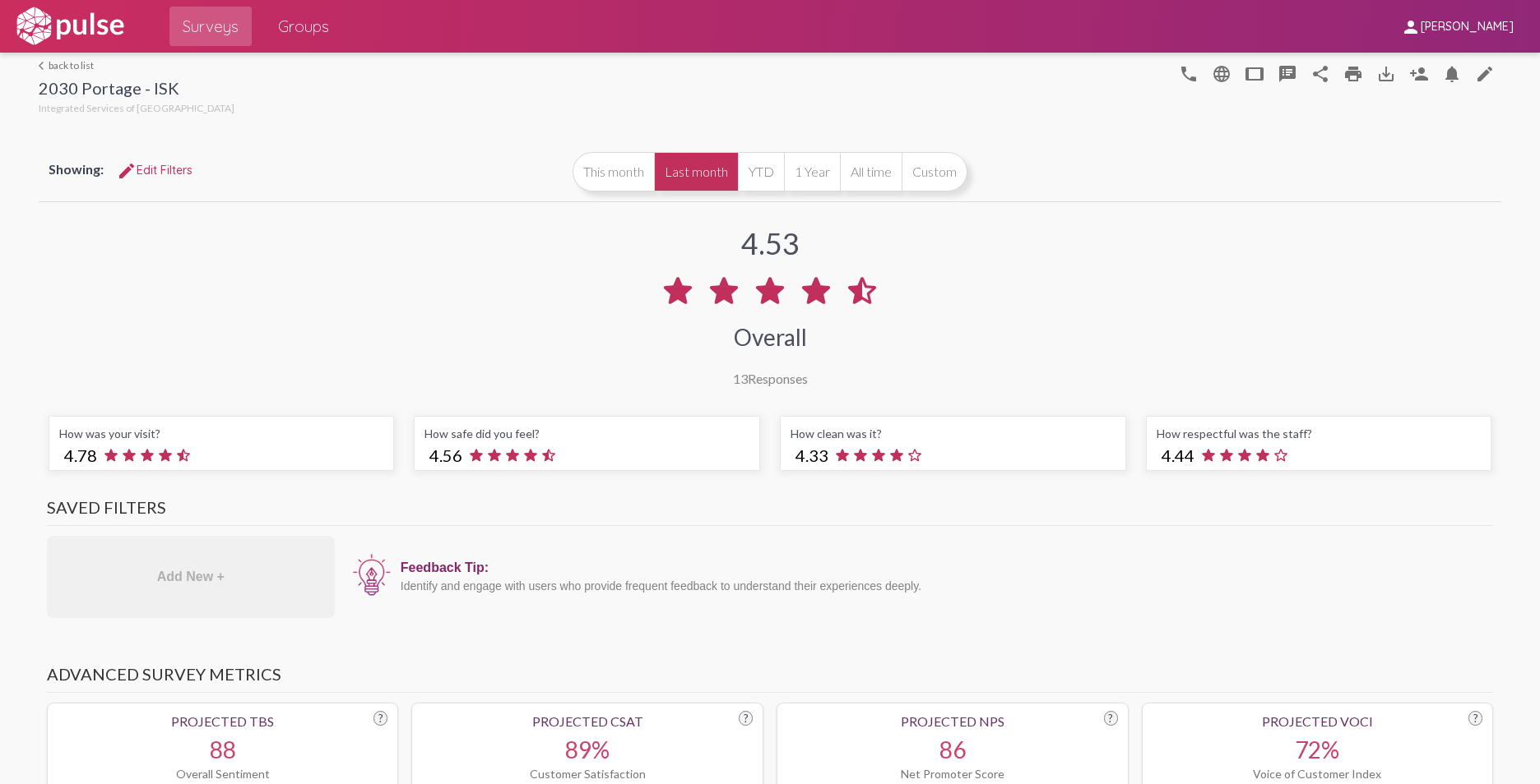
click at [616, 173] on button "This month" at bounding box center [613, 172] width 81 height 40
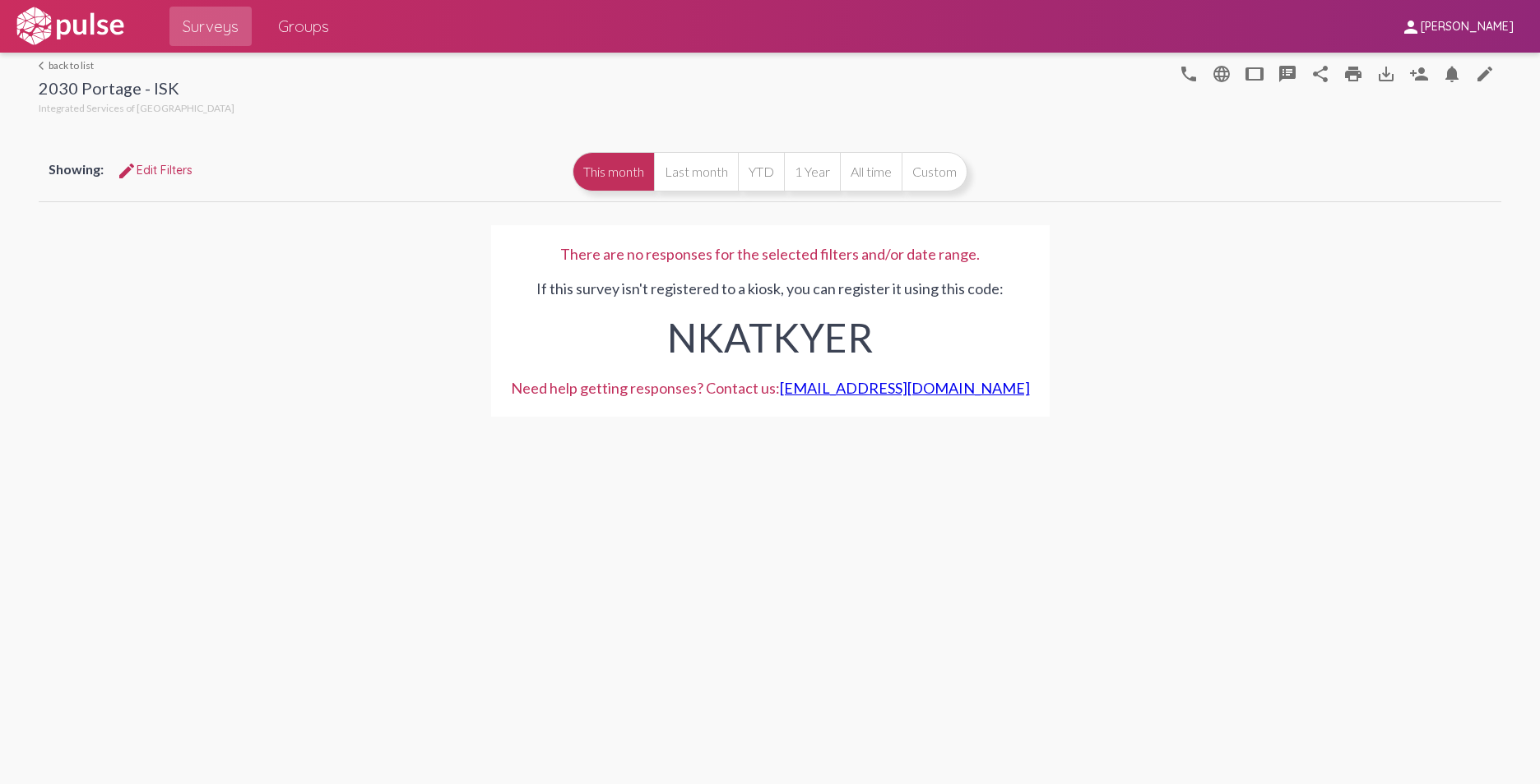
click at [762, 172] on button "YTD" at bounding box center [761, 172] width 46 height 40
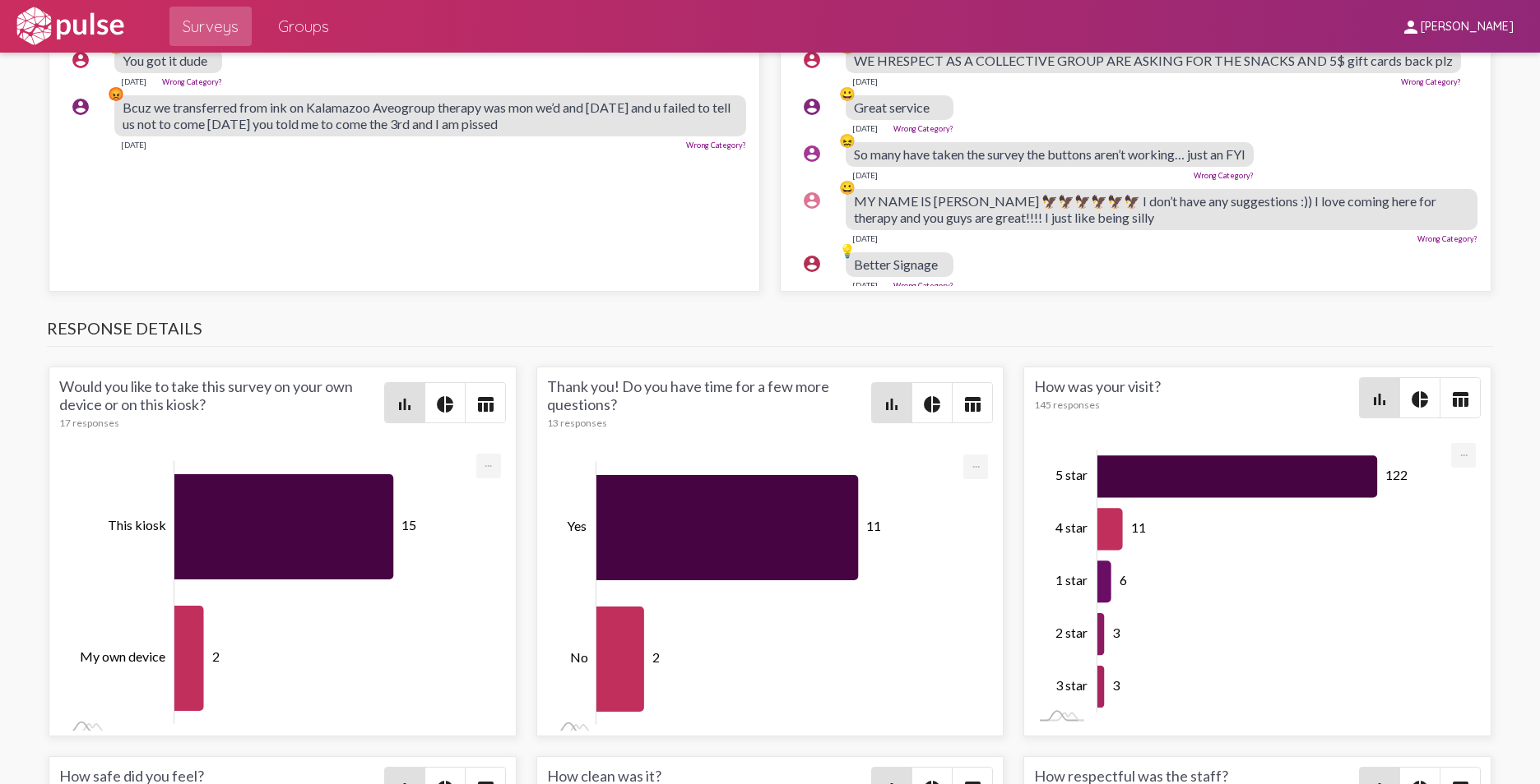
scroll to position [2530, 0]
